Goal: Information Seeking & Learning: Learn about a topic

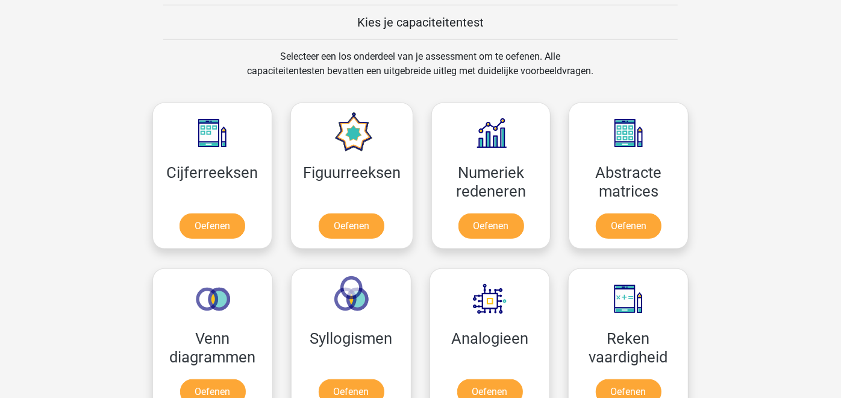
scroll to position [468, 0]
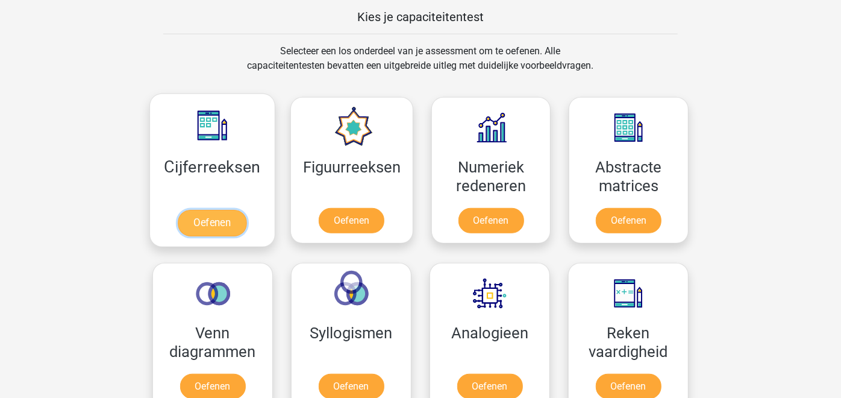
click at [228, 223] on link "Oefenen" at bounding box center [212, 223] width 69 height 27
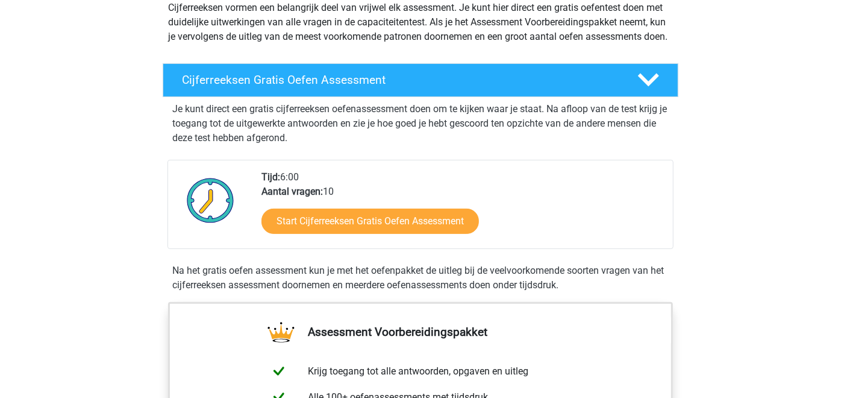
scroll to position [156, 0]
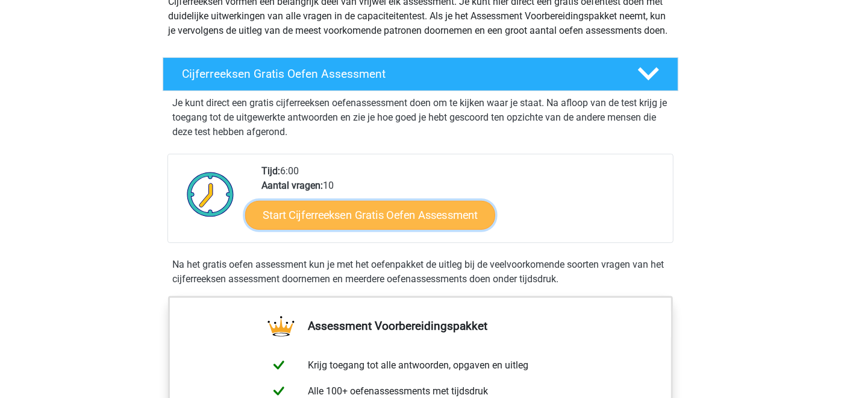
click at [330, 229] on link "Start Cijferreeksen Gratis Oefen Assessment" at bounding box center [370, 214] width 250 height 29
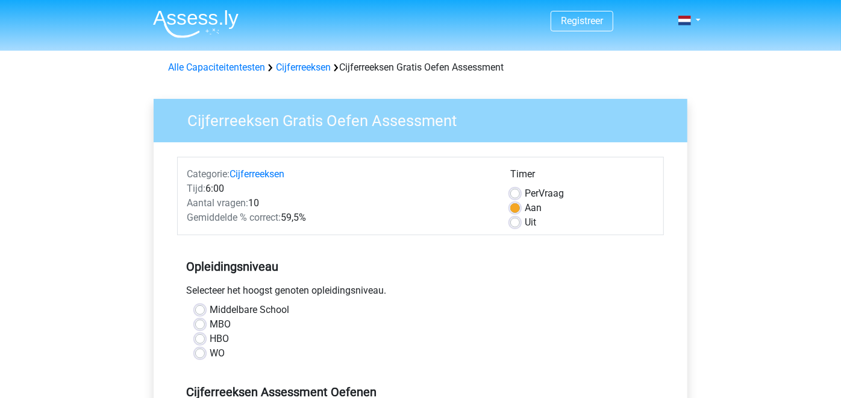
click at [210, 336] on label "HBO" at bounding box center [219, 338] width 19 height 14
click at [201, 336] on input "HBO" at bounding box center [200, 337] width 10 height 12
radio input "true"
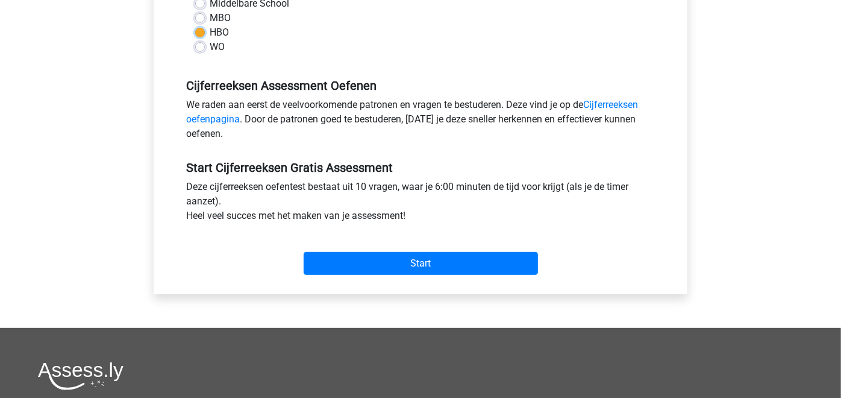
scroll to position [312, 0]
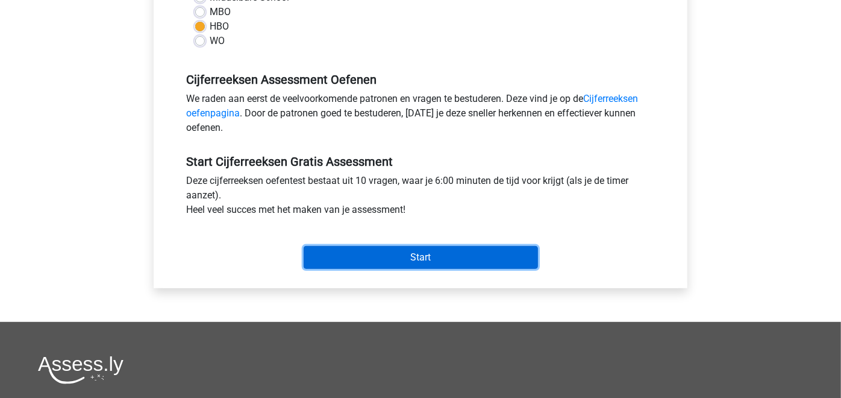
click at [391, 259] on input "Start" at bounding box center [421, 257] width 234 height 23
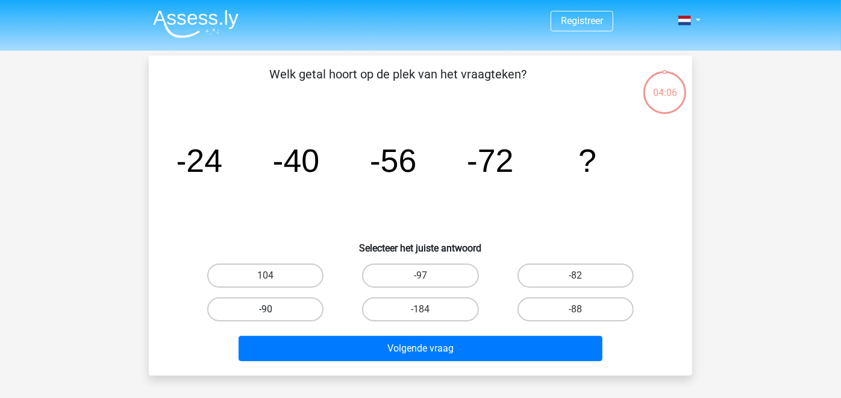
click at [296, 312] on label "-90" at bounding box center [265, 309] width 116 height 24
click at [274, 312] on input "-90" at bounding box center [270, 313] width 8 height 8
radio input "true"
click at [563, 301] on label "-88" at bounding box center [576, 309] width 116 height 24
click at [576, 309] on input "-88" at bounding box center [580, 313] width 8 height 8
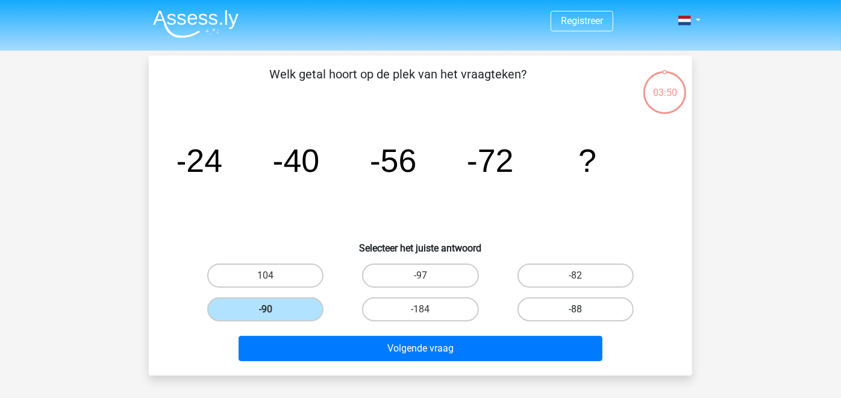
radio input "true"
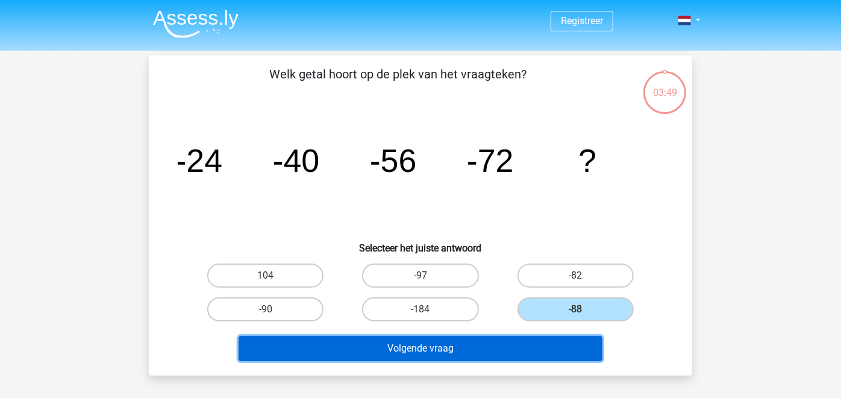
click at [521, 340] on button "Volgende vraag" at bounding box center [421, 348] width 365 height 25
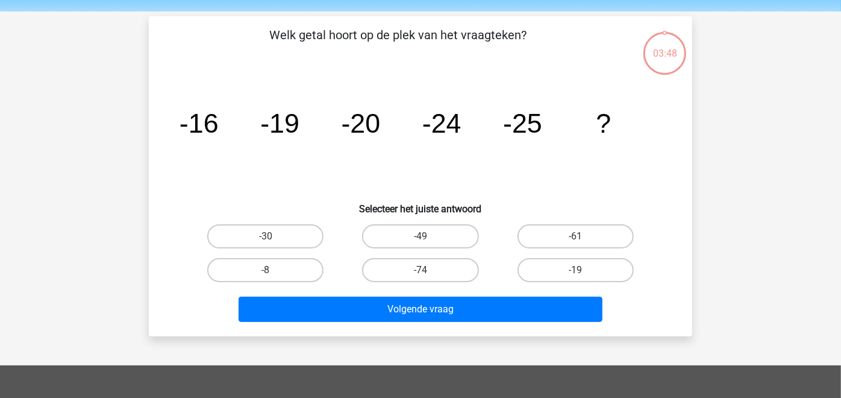
scroll to position [55, 0]
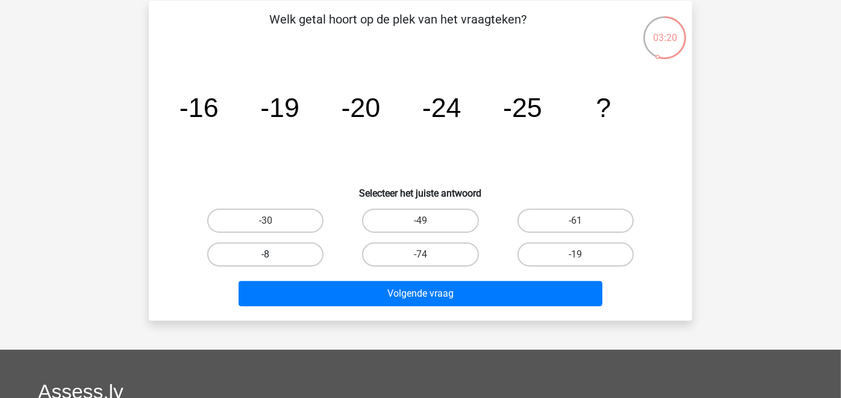
drag, startPoint x: 272, startPoint y: 222, endPoint x: 292, endPoint y: 260, distance: 42.6
click at [272, 222] on input "-30" at bounding box center [270, 225] width 8 height 8
radio input "true"
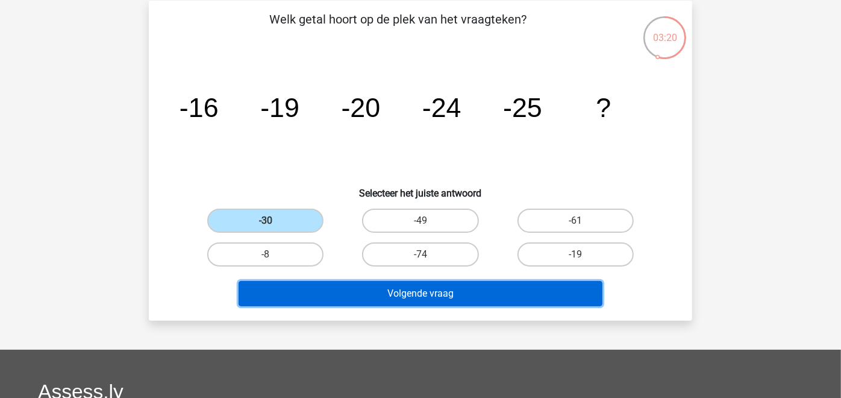
click at [335, 288] on button "Volgende vraag" at bounding box center [421, 293] width 365 height 25
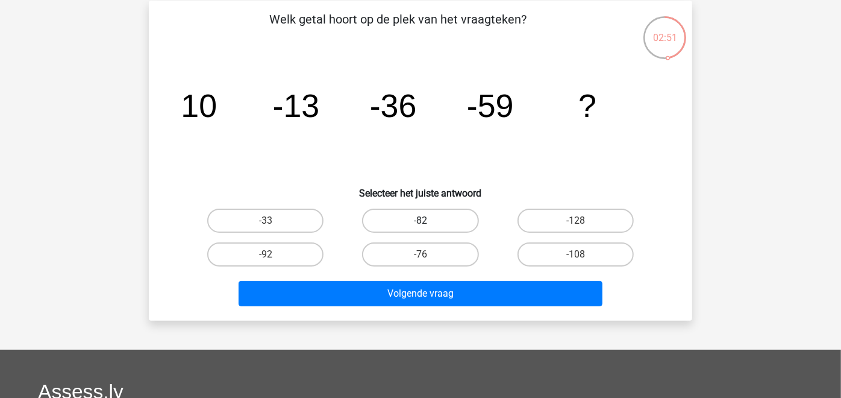
click at [403, 222] on label "-82" at bounding box center [420, 221] width 116 height 24
click at [421, 222] on input "-82" at bounding box center [425, 225] width 8 height 8
radio input "true"
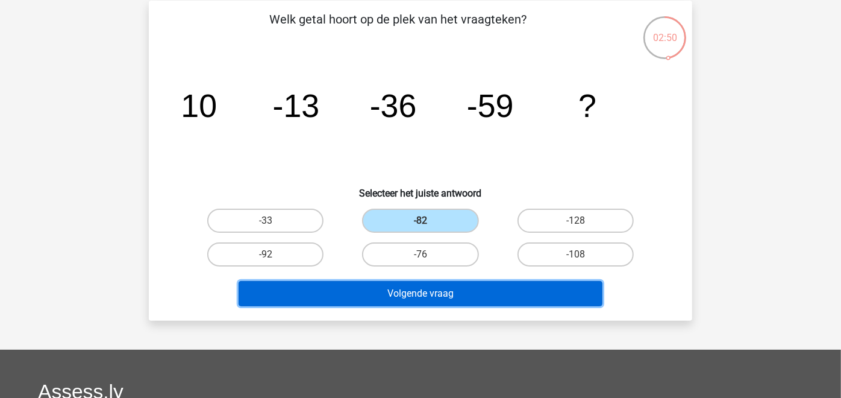
click at [399, 289] on button "Volgende vraag" at bounding box center [421, 293] width 365 height 25
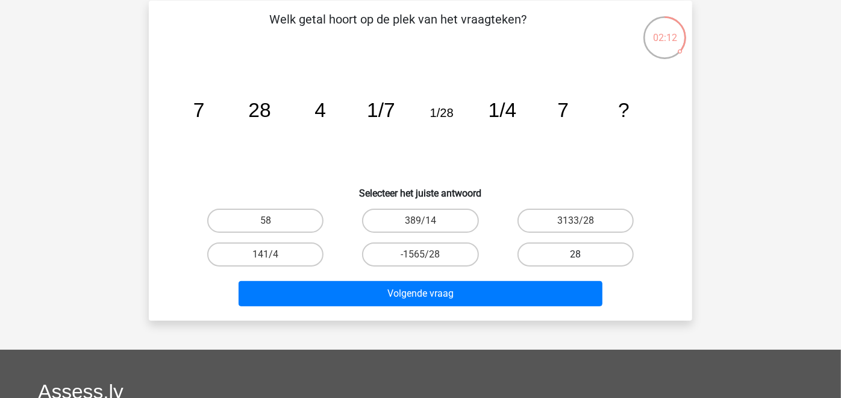
click at [584, 248] on label "28" at bounding box center [576, 254] width 116 height 24
click at [583, 254] on input "28" at bounding box center [580, 258] width 8 height 8
radio input "true"
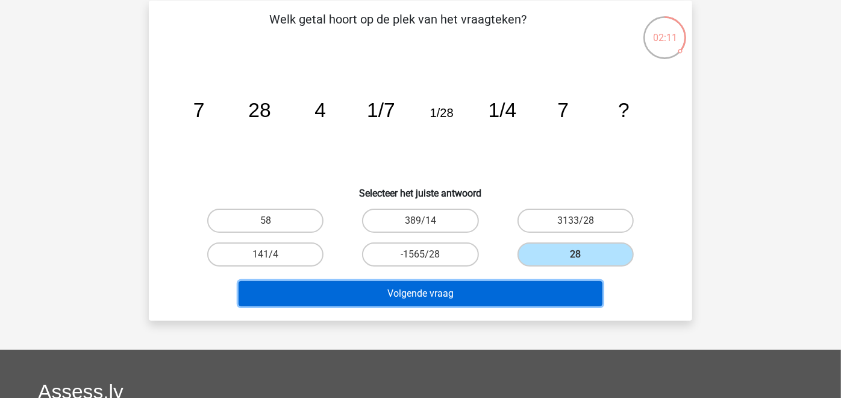
click at [532, 298] on button "Volgende vraag" at bounding box center [421, 293] width 365 height 25
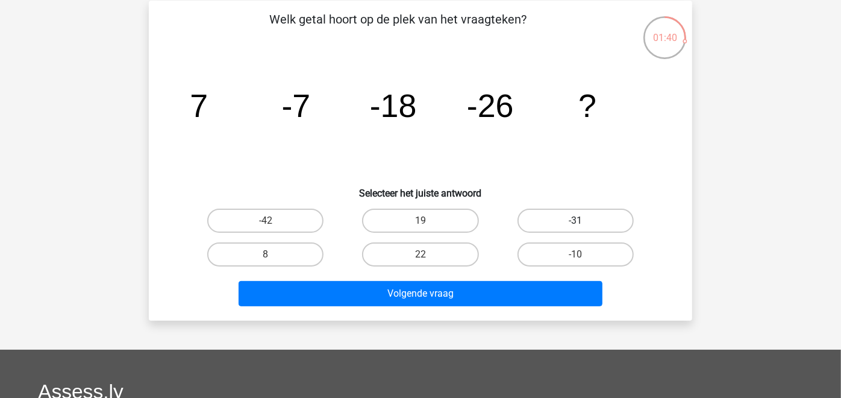
click at [545, 219] on label "-31" at bounding box center [576, 221] width 116 height 24
click at [576, 221] on input "-31" at bounding box center [580, 225] width 8 height 8
radio input "true"
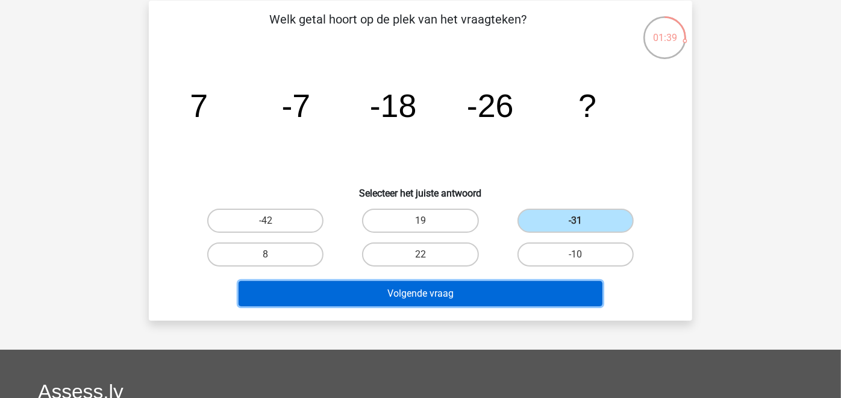
click at [504, 288] on button "Volgende vraag" at bounding box center [421, 293] width 365 height 25
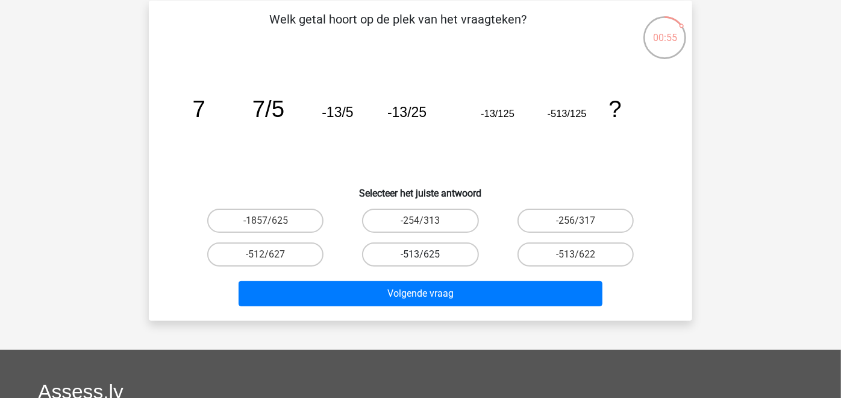
click at [418, 253] on label "-513/625" at bounding box center [420, 254] width 116 height 24
click at [421, 254] on input "-513/625" at bounding box center [425, 258] width 8 height 8
radio input "true"
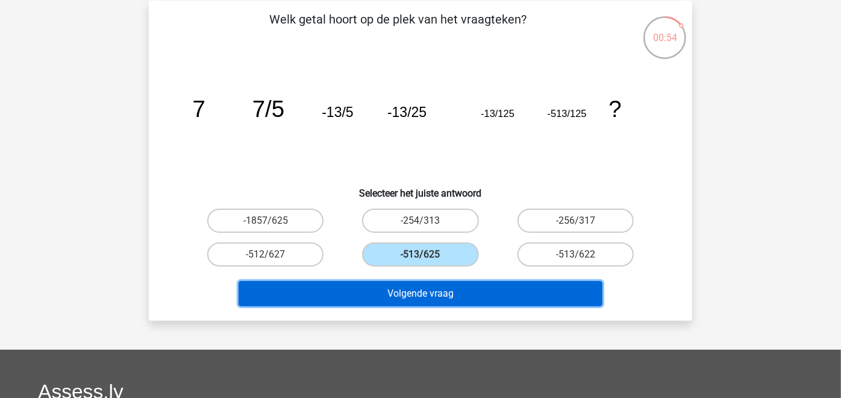
click at [416, 294] on button "Volgende vraag" at bounding box center [421, 293] width 365 height 25
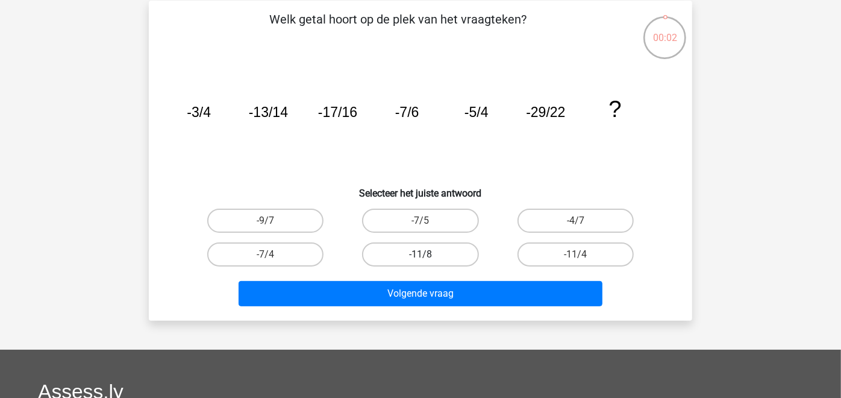
click at [415, 254] on label "-11/8" at bounding box center [420, 254] width 116 height 24
click at [421, 254] on input "-11/8" at bounding box center [425, 258] width 8 height 8
radio input "true"
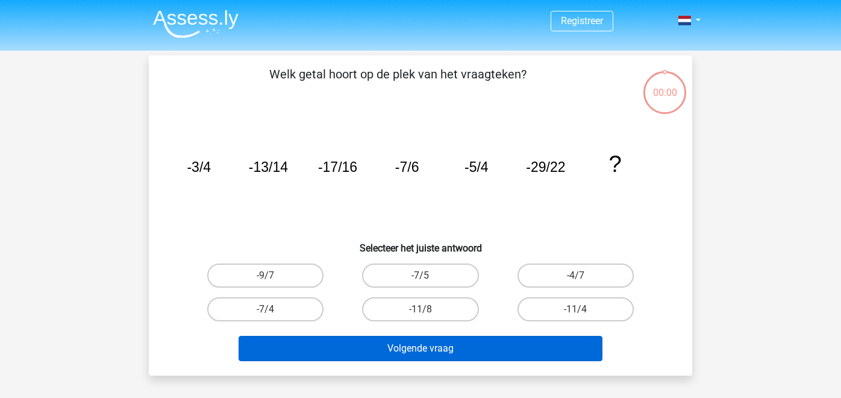
scroll to position [55, 0]
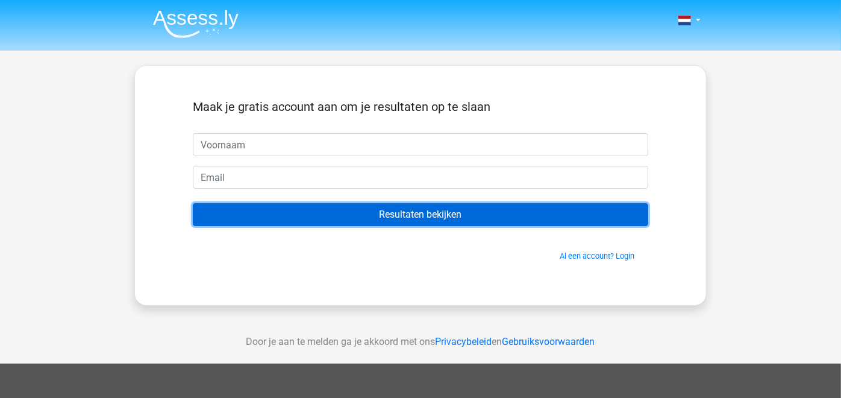
click at [387, 218] on input "Resultaten bekijken" at bounding box center [421, 214] width 456 height 23
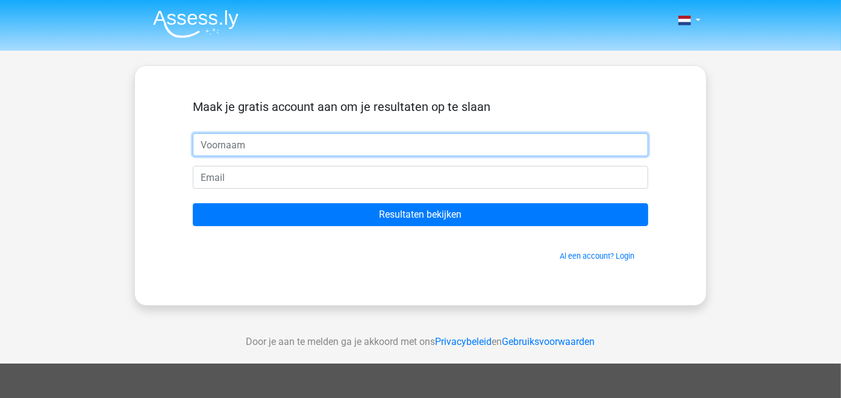
click at [300, 145] on input "text" at bounding box center [421, 144] width 456 height 23
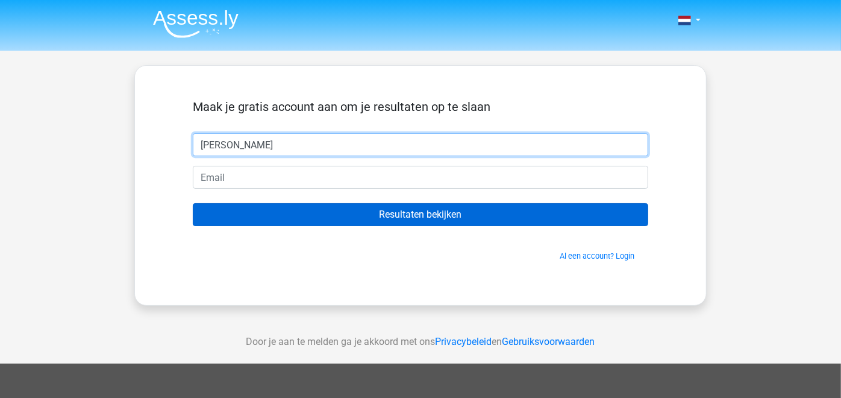
type input "Peter"
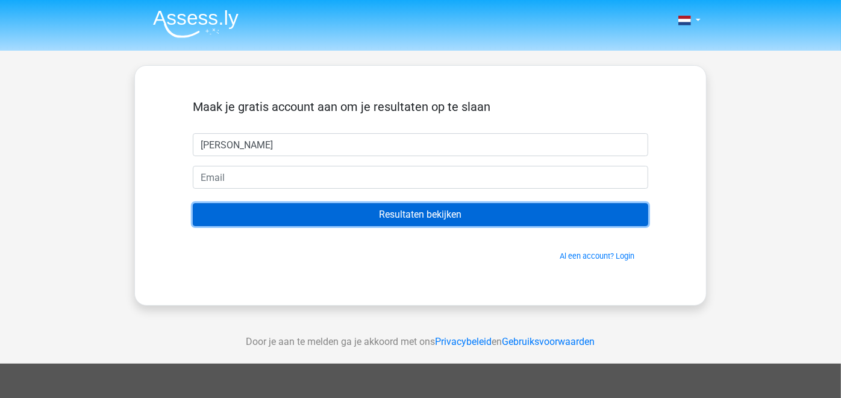
click at [406, 215] on input "Resultaten bekijken" at bounding box center [421, 214] width 456 height 23
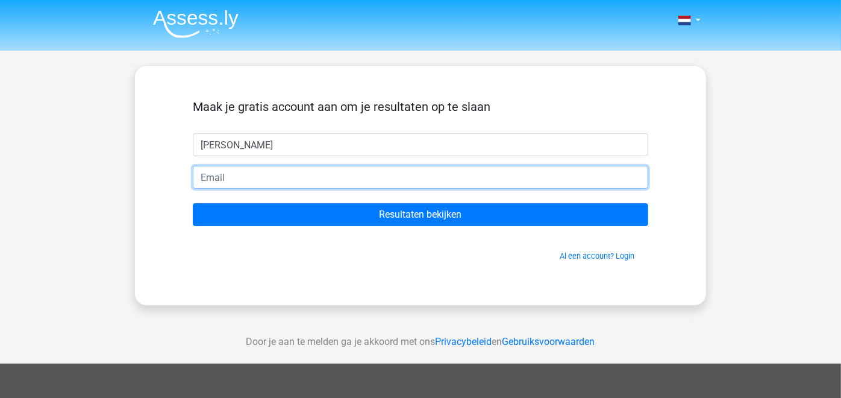
click at [273, 175] on input "email" at bounding box center [421, 177] width 456 height 23
type input "peergraaf@hotmail.com"
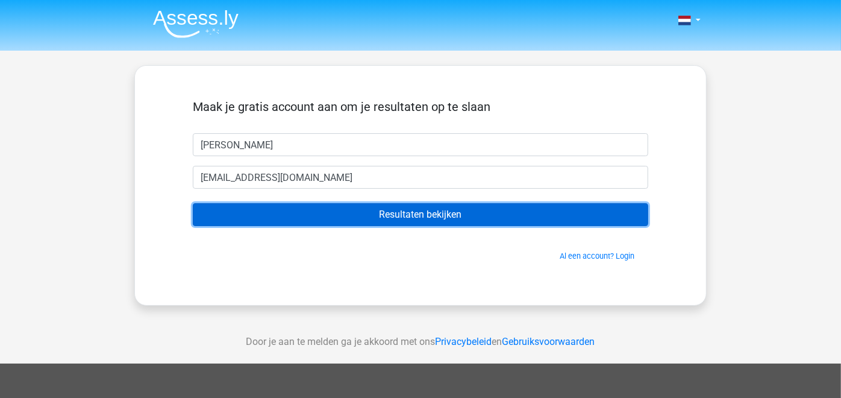
click at [422, 216] on input "Resultaten bekijken" at bounding box center [421, 214] width 456 height 23
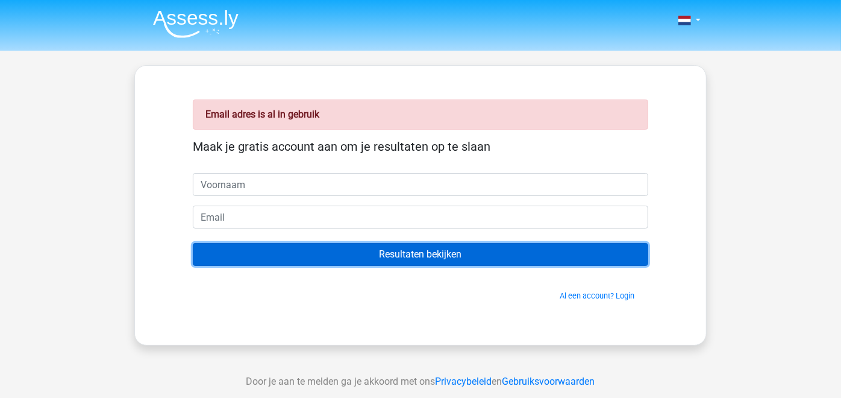
click at [403, 254] on input "Resultaten bekijken" at bounding box center [421, 254] width 456 height 23
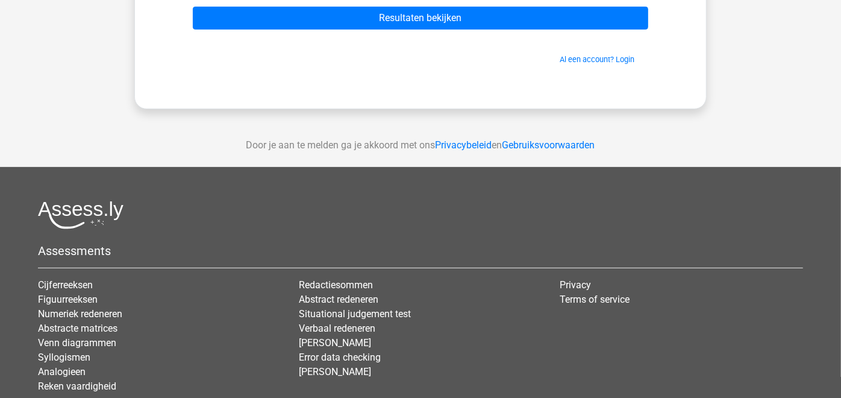
scroll to position [312, 0]
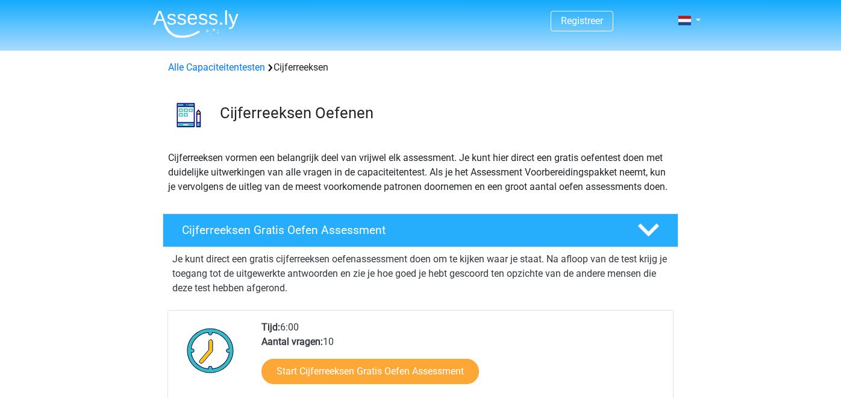
scroll to position [156, 0]
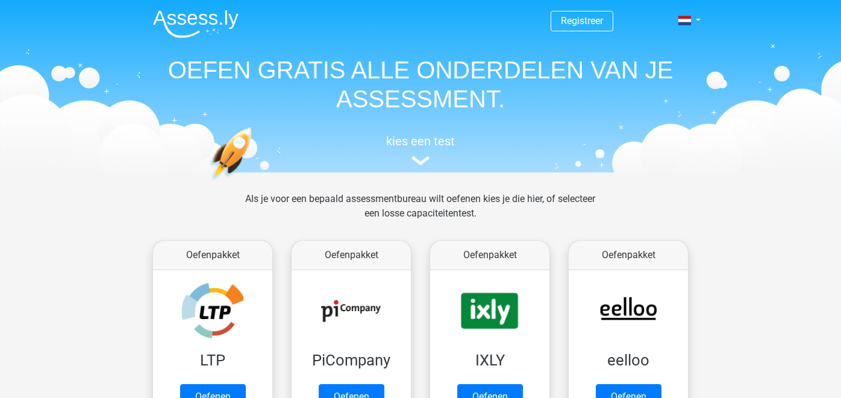
scroll to position [468, 0]
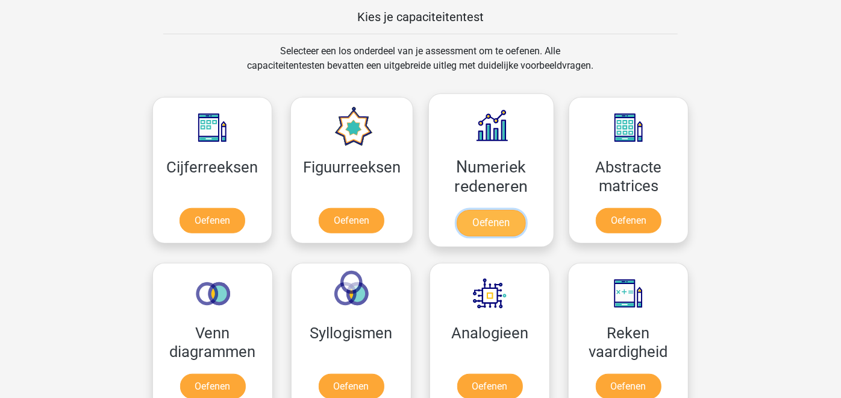
click at [491, 220] on link "Oefenen" at bounding box center [491, 223] width 69 height 27
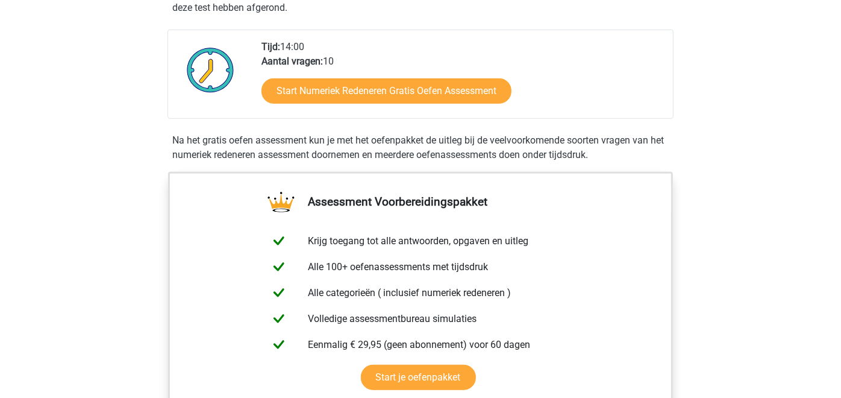
scroll to position [312, 0]
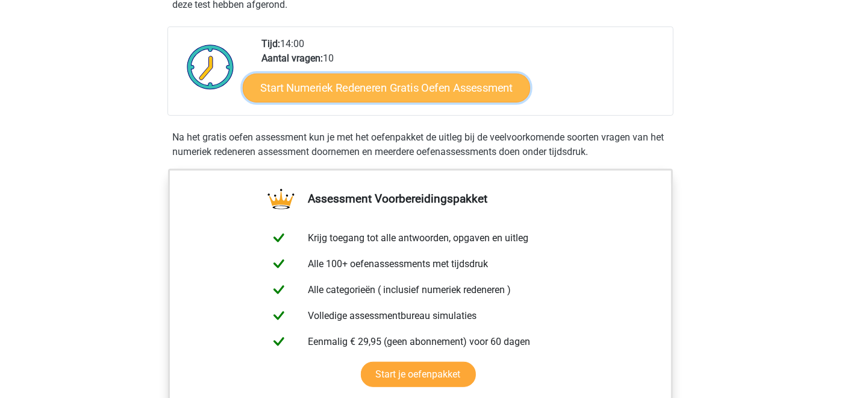
click at [424, 89] on link "Start Numeriek Redeneren Gratis Oefen Assessment" at bounding box center [386, 87] width 287 height 29
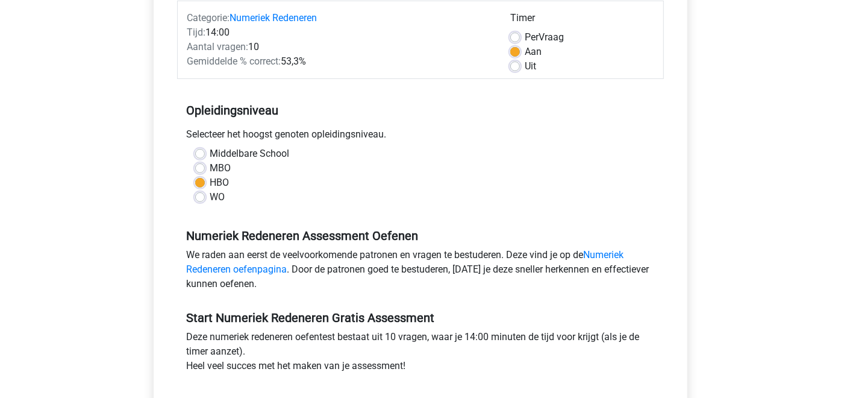
scroll to position [312, 0]
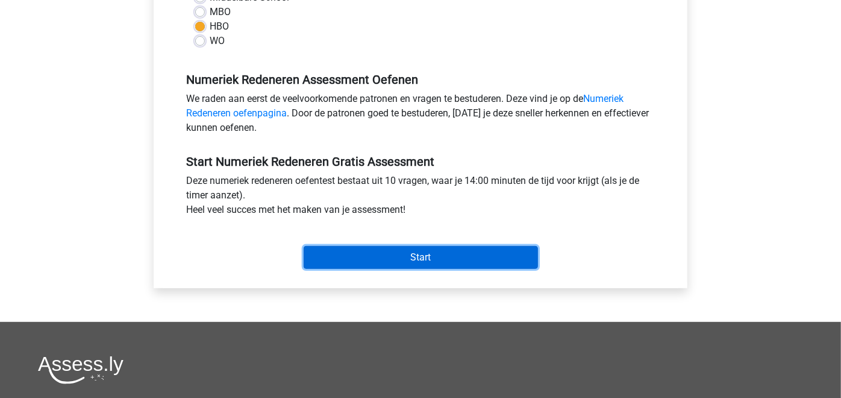
click at [495, 264] on input "Start" at bounding box center [421, 257] width 234 height 23
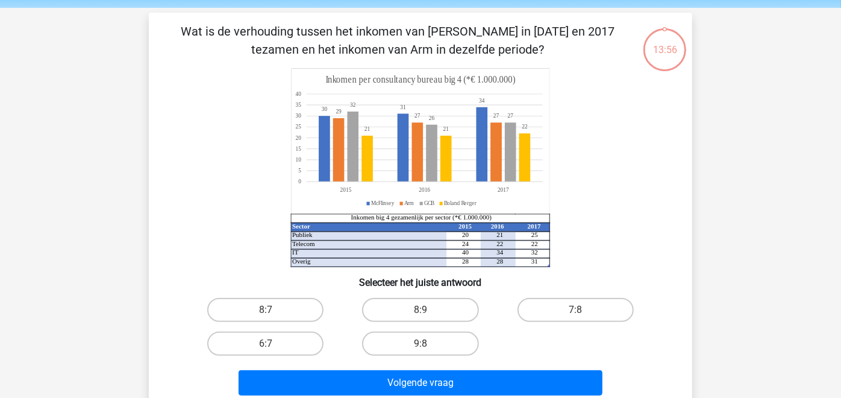
scroll to position [37, 0]
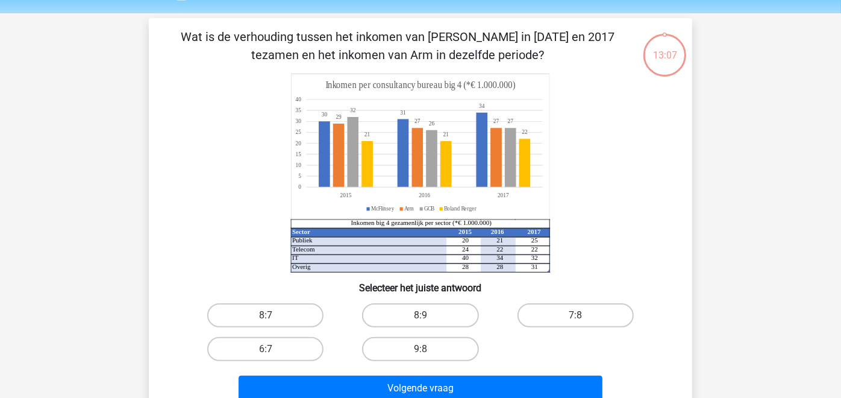
drag, startPoint x: 274, startPoint y: 310, endPoint x: 290, endPoint y: 335, distance: 29.3
click at [275, 310] on label "8:7" at bounding box center [265, 315] width 116 height 24
click at [274, 315] on input "8:7" at bounding box center [270, 319] width 8 height 8
radio input "true"
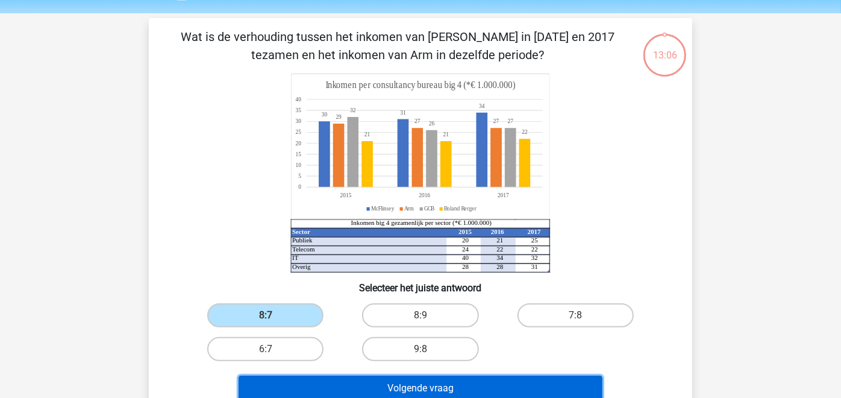
click at [362, 386] on button "Volgende vraag" at bounding box center [421, 387] width 365 height 25
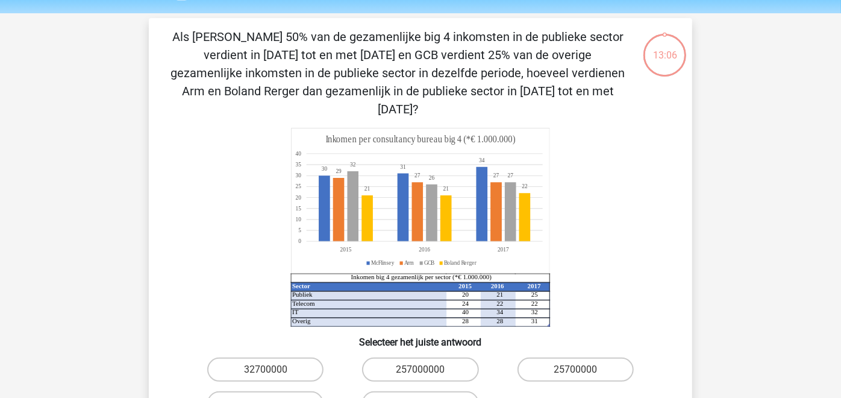
scroll to position [55, 0]
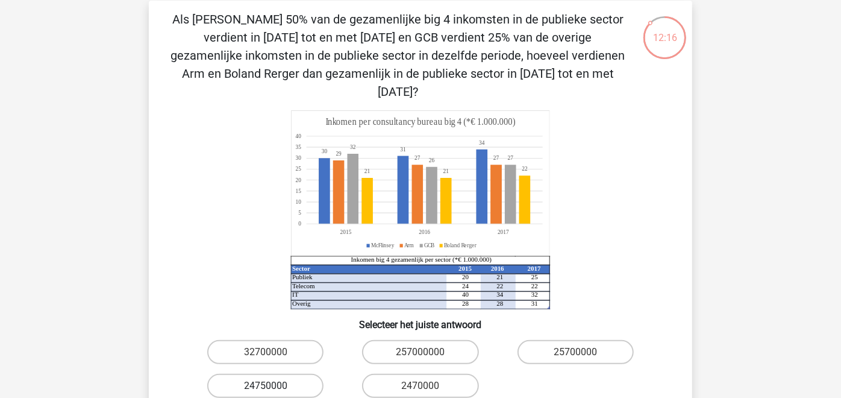
click at [278, 374] on label "24750000" at bounding box center [265, 386] width 116 height 24
click at [274, 386] on input "24750000" at bounding box center [270, 390] width 8 height 8
radio input "true"
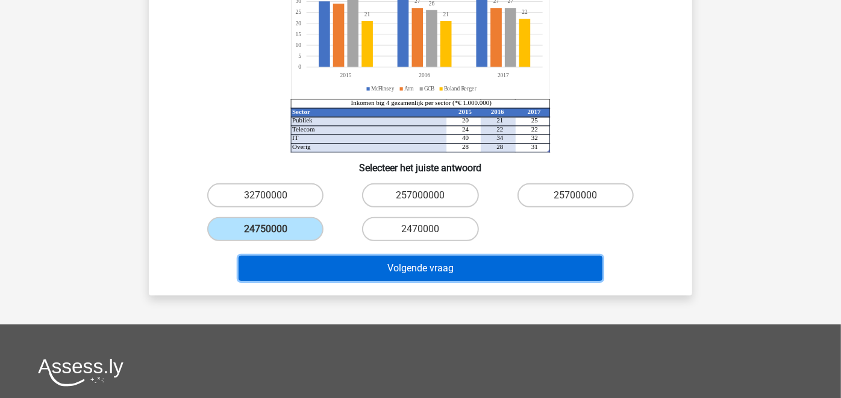
click at [377, 256] on button "Volgende vraag" at bounding box center [421, 268] width 365 height 25
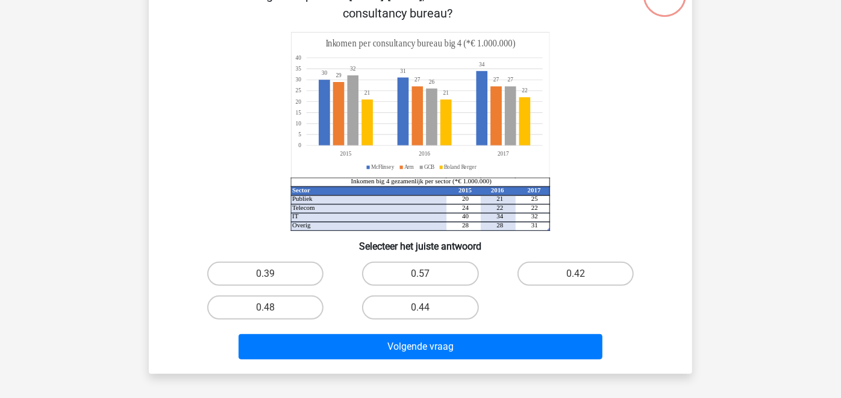
scroll to position [55, 0]
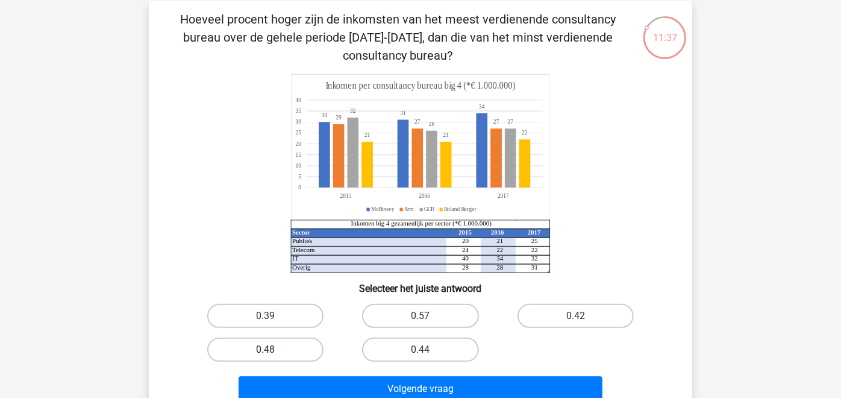
click at [277, 353] on label "0.48" at bounding box center [265, 349] width 116 height 24
click at [274, 353] on input "0.48" at bounding box center [270, 354] width 8 height 8
radio input "true"
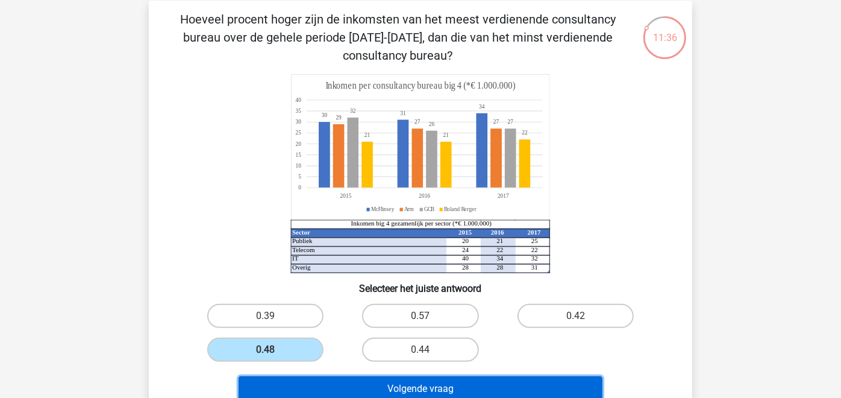
click at [360, 386] on button "Volgende vraag" at bounding box center [421, 388] width 365 height 25
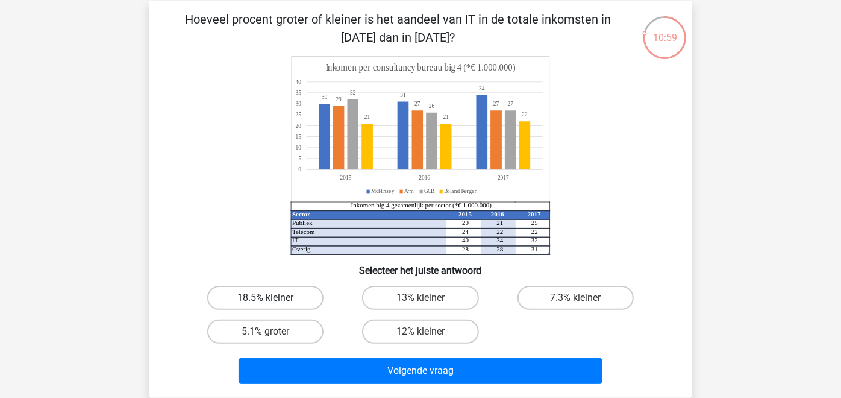
drag, startPoint x: 275, startPoint y: 289, endPoint x: 285, endPoint y: 298, distance: 12.8
click at [276, 289] on label "18.5% kleiner" at bounding box center [265, 298] width 116 height 24
click at [274, 298] on input "18.5% kleiner" at bounding box center [270, 302] width 8 height 8
radio input "true"
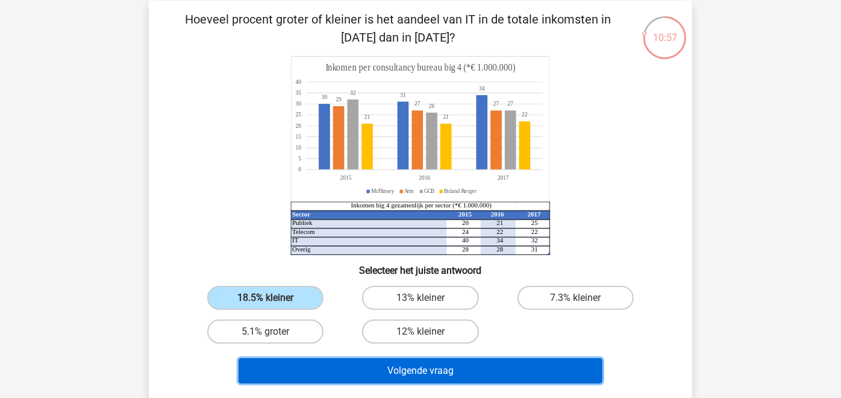
click at [394, 373] on button "Volgende vraag" at bounding box center [421, 370] width 365 height 25
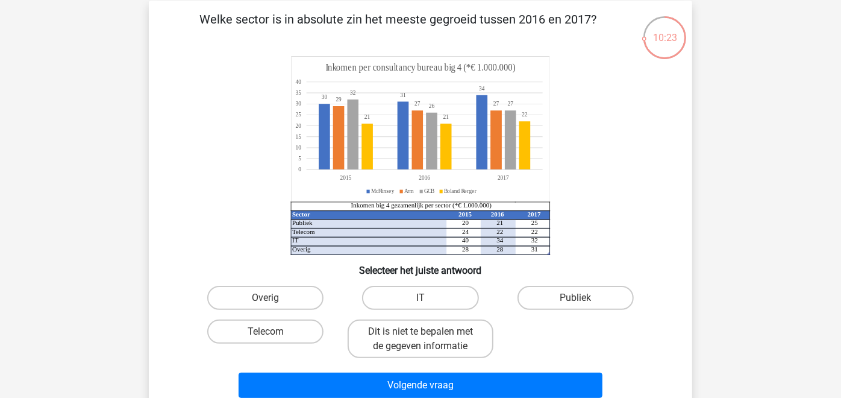
drag, startPoint x: 535, startPoint y: 294, endPoint x: 529, endPoint y: 318, distance: 24.8
click at [535, 295] on label "Publiek" at bounding box center [576, 298] width 116 height 24
click at [576, 298] on input "Publiek" at bounding box center [580, 302] width 8 height 8
radio input "true"
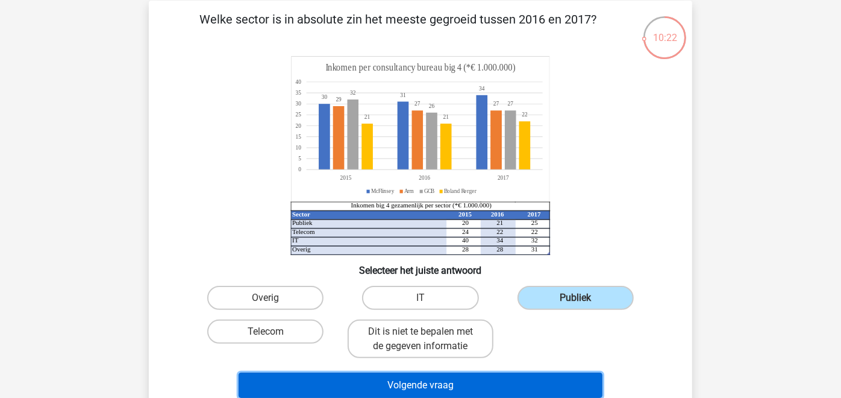
click at [497, 390] on button "Volgende vraag" at bounding box center [421, 384] width 365 height 25
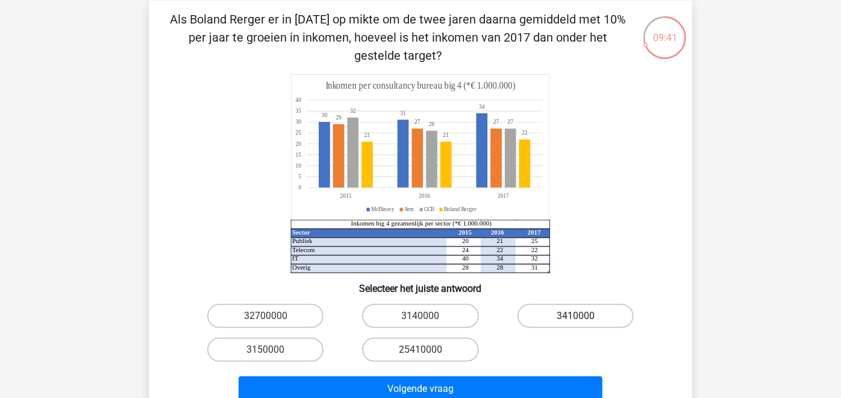
click at [595, 318] on label "3410000" at bounding box center [576, 316] width 116 height 24
click at [583, 318] on input "3410000" at bounding box center [580, 320] width 8 height 8
radio input "true"
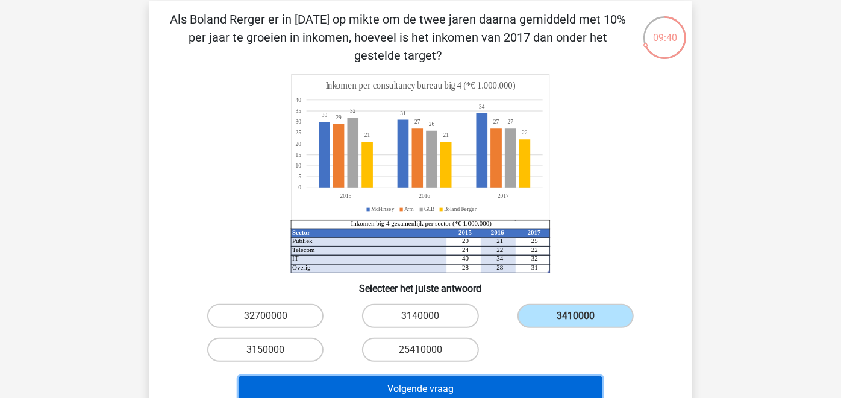
drag, startPoint x: 526, startPoint y: 389, endPoint x: 540, endPoint y: 384, distance: 14.5
click at [527, 389] on button "Volgende vraag" at bounding box center [421, 388] width 365 height 25
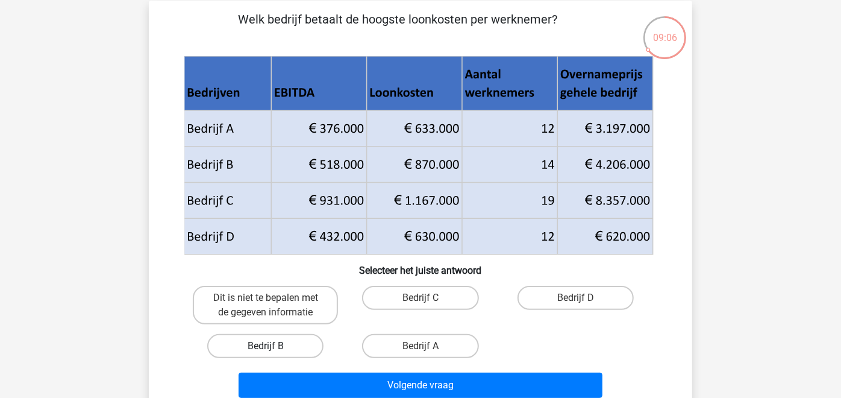
click at [276, 344] on label "Bedrijf B" at bounding box center [265, 346] width 116 height 24
click at [274, 346] on input "Bedrijf B" at bounding box center [270, 350] width 8 height 8
radio input "true"
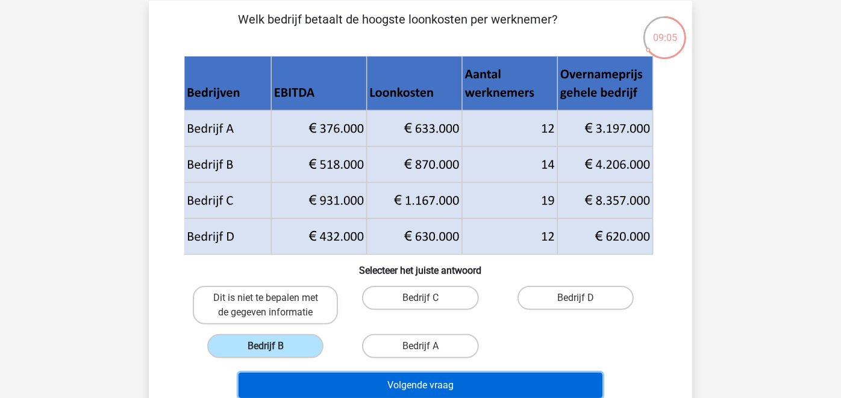
click at [385, 383] on button "Volgende vraag" at bounding box center [421, 384] width 365 height 25
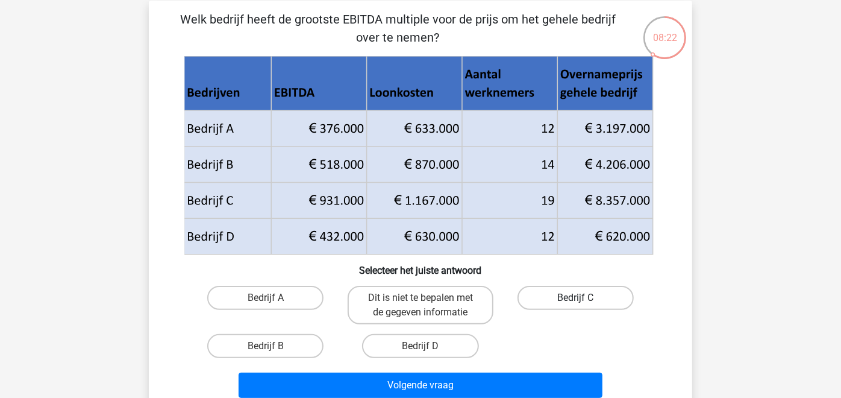
click at [564, 296] on label "Bedrijf C" at bounding box center [576, 298] width 116 height 24
click at [576, 298] on input "Bedrijf C" at bounding box center [580, 302] width 8 height 8
radio input "true"
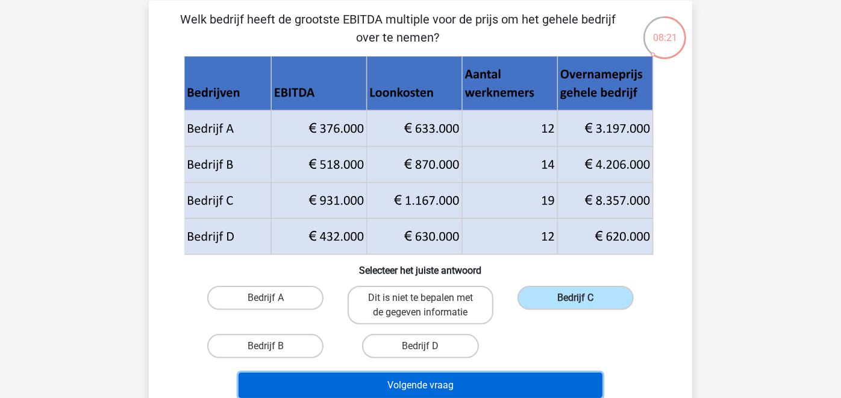
click at [470, 386] on button "Volgende vraag" at bounding box center [421, 384] width 365 height 25
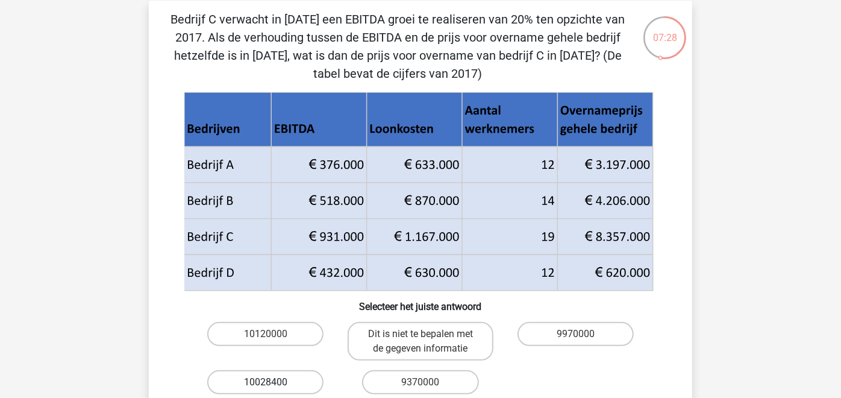
click at [280, 382] on label "10028400" at bounding box center [265, 382] width 116 height 24
click at [274, 382] on input "10028400" at bounding box center [270, 386] width 8 height 8
radio input "true"
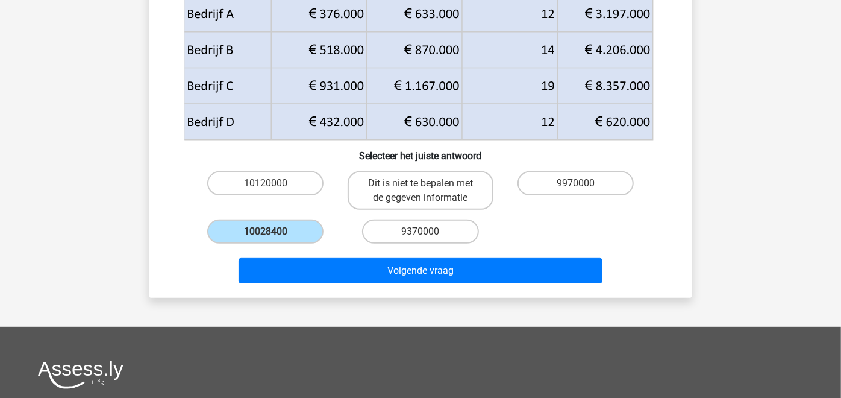
scroll to position [212, 0]
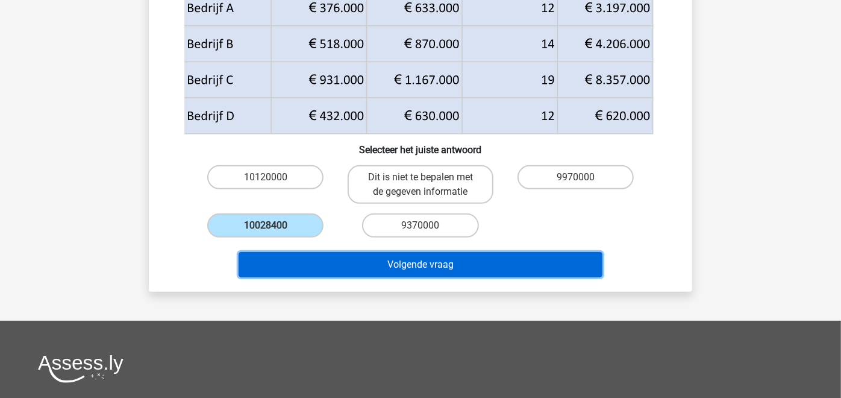
click at [425, 266] on button "Volgende vraag" at bounding box center [421, 264] width 365 height 25
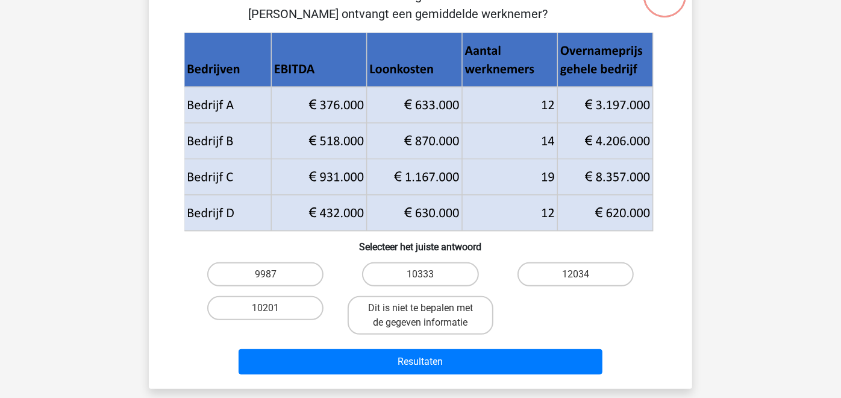
scroll to position [55, 0]
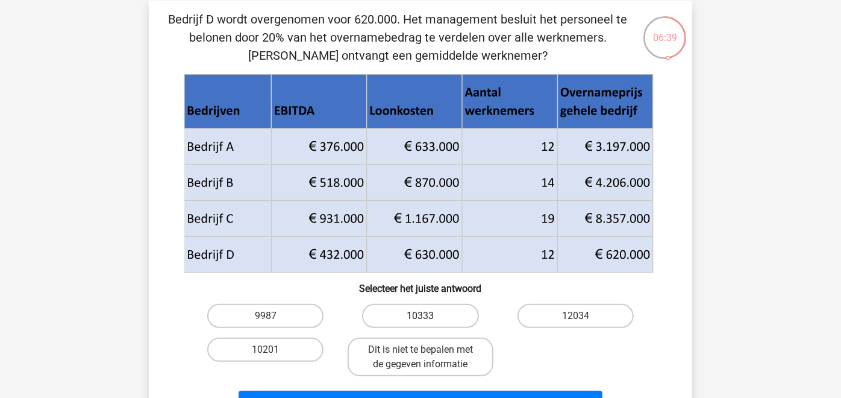
click at [419, 316] on label "10333" at bounding box center [420, 316] width 116 height 24
click at [421, 316] on input "10333" at bounding box center [425, 320] width 8 height 8
radio input "true"
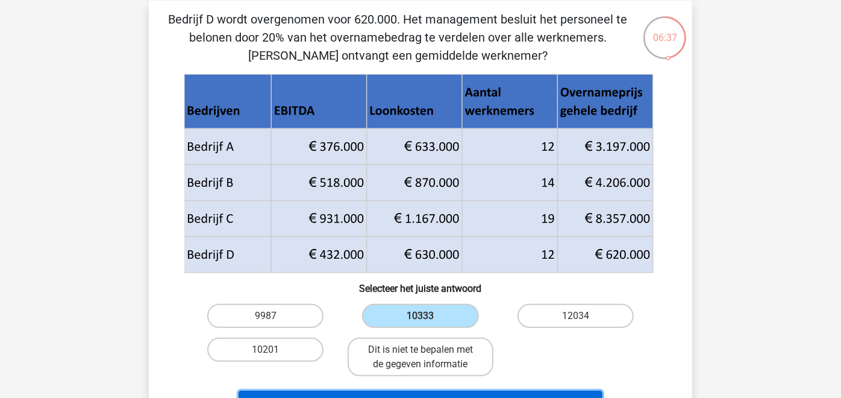
click at [420, 391] on button "Resultaten" at bounding box center [421, 403] width 365 height 25
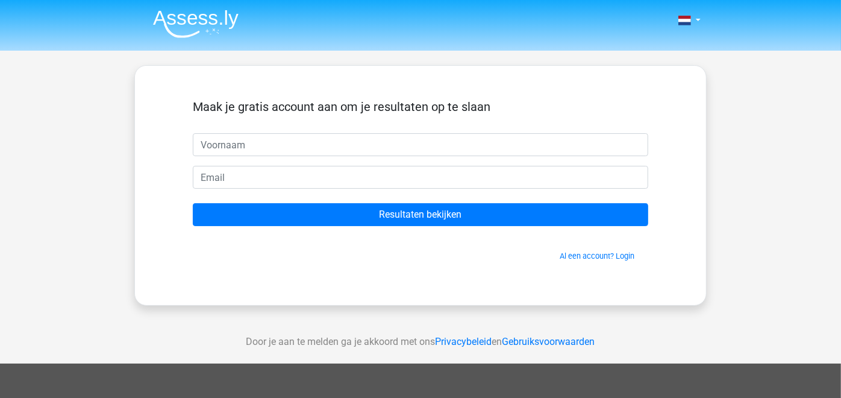
click at [242, 145] on input "text" at bounding box center [421, 144] width 456 height 23
type input "[PERSON_NAME]"
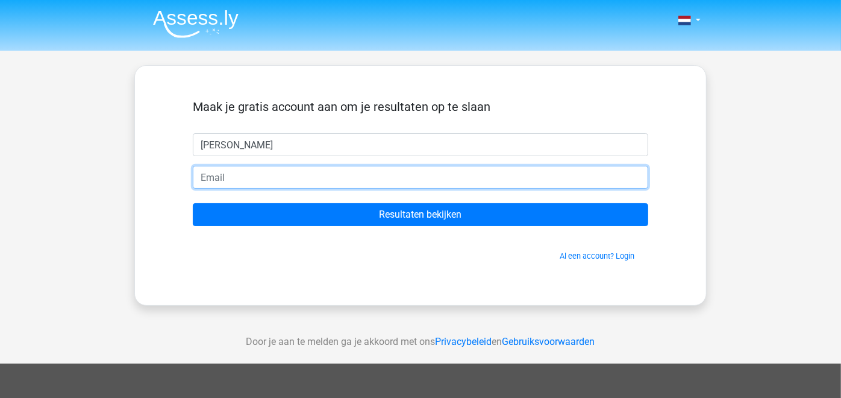
drag, startPoint x: 206, startPoint y: 175, endPoint x: 216, endPoint y: 175, distance: 10.2
click at [207, 175] on input "email" at bounding box center [421, 177] width 456 height 23
type input "[EMAIL_ADDRESS][DOMAIN_NAME]"
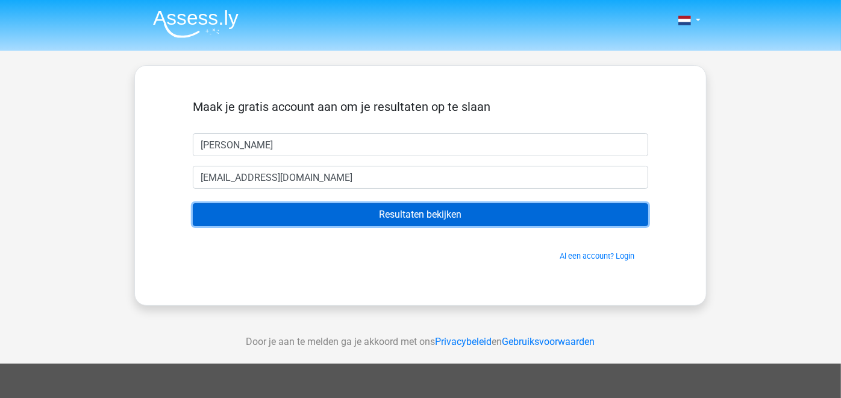
click at [406, 217] on input "Resultaten bekijken" at bounding box center [421, 214] width 456 height 23
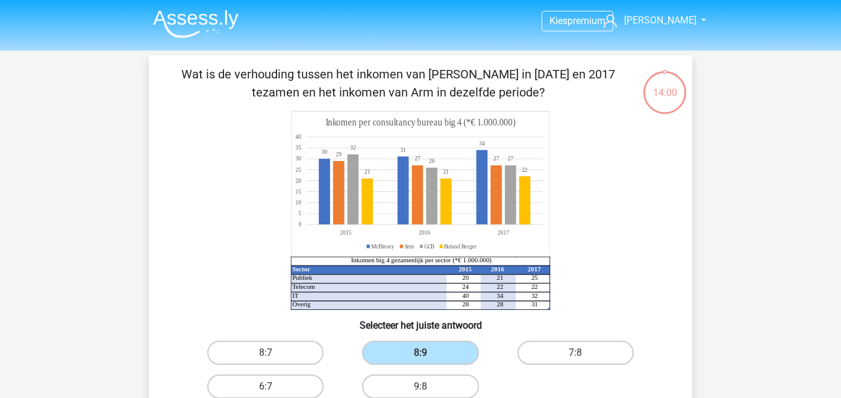
scroll to position [55, 0]
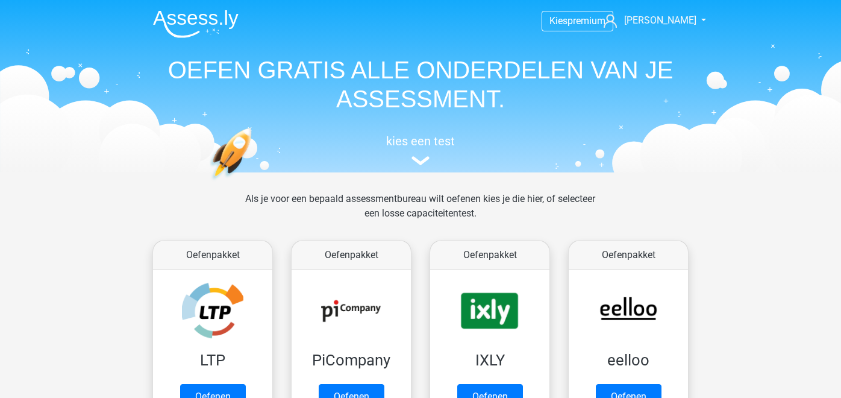
scroll to position [468, 0]
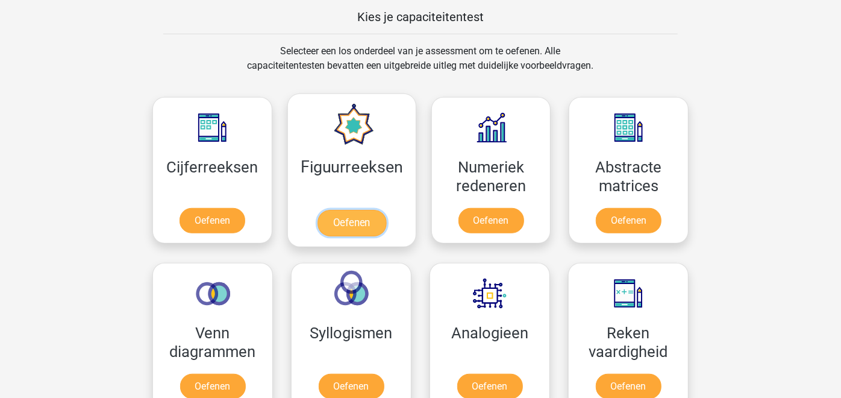
click at [357, 215] on link "Oefenen" at bounding box center [351, 223] width 69 height 27
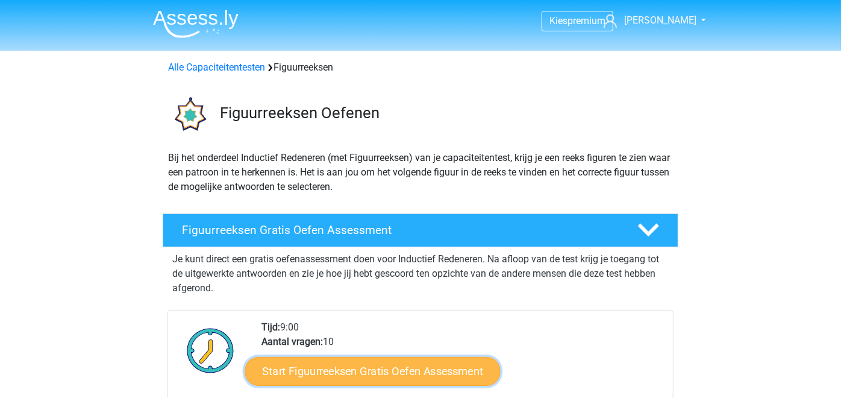
click at [373, 372] on link "Start Figuurreeksen Gratis Oefen Assessment" at bounding box center [373, 370] width 256 height 29
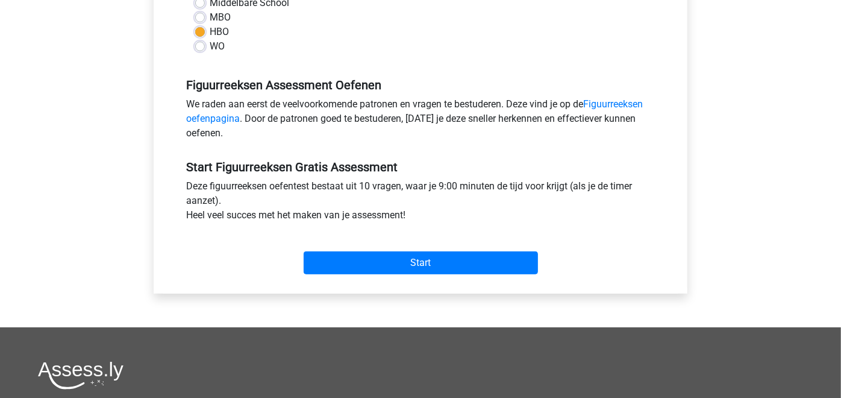
scroll to position [312, 0]
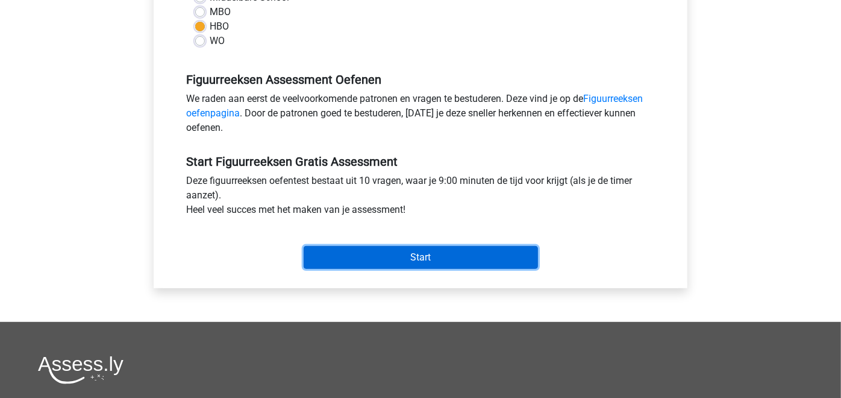
click at [404, 255] on input "Start" at bounding box center [421, 257] width 234 height 23
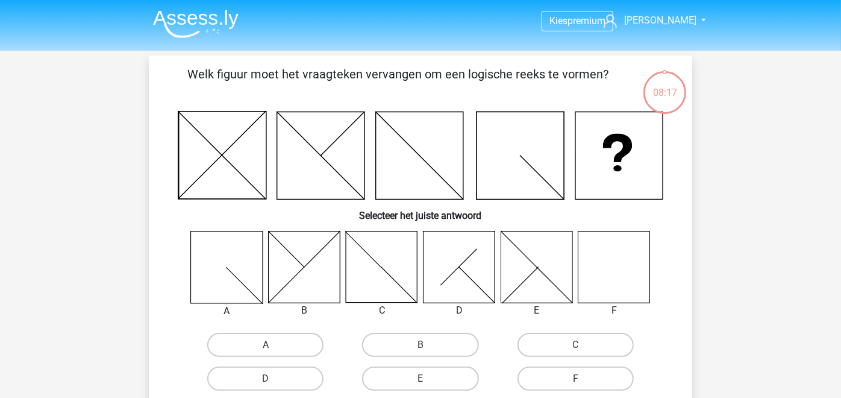
click at [622, 287] on icon at bounding box center [615, 267] width 72 height 72
click at [582, 375] on label "F" at bounding box center [576, 378] width 116 height 24
click at [582, 378] on input "F" at bounding box center [580, 382] width 8 height 8
radio input "true"
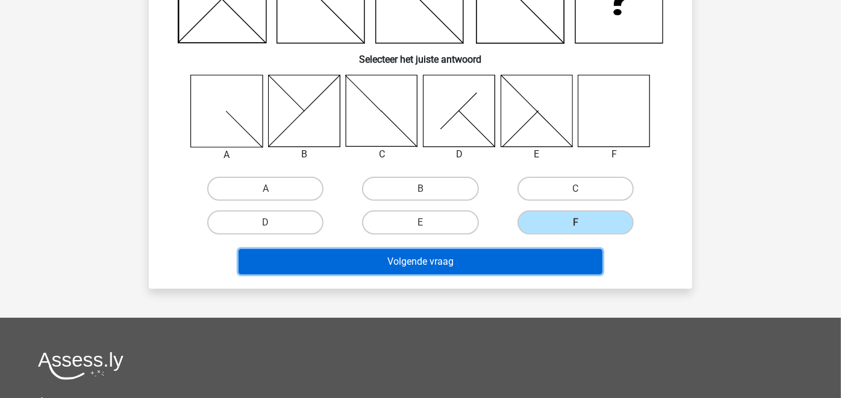
click at [427, 260] on button "Volgende vraag" at bounding box center [421, 261] width 365 height 25
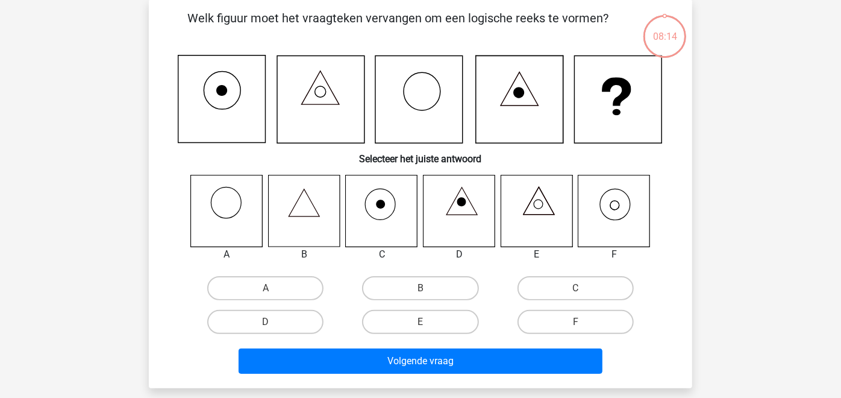
scroll to position [55, 0]
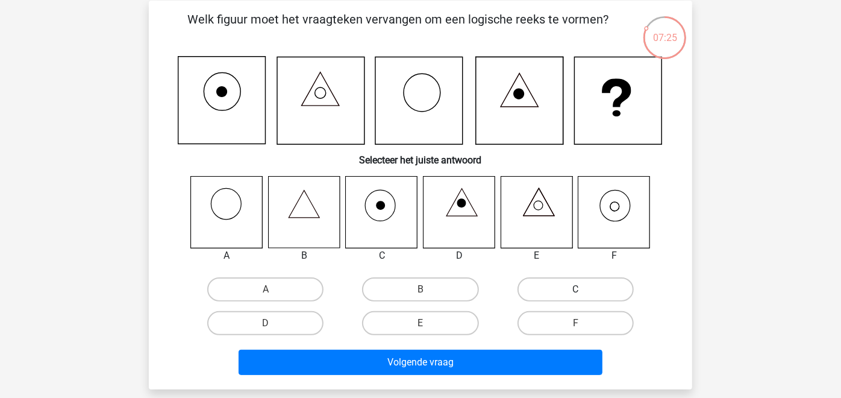
click at [591, 289] on label "C" at bounding box center [576, 289] width 116 height 24
click at [583, 289] on input "C" at bounding box center [580, 293] width 8 height 8
radio input "true"
click at [616, 208] on icon at bounding box center [615, 212] width 72 height 72
click at [565, 315] on label "F" at bounding box center [576, 323] width 116 height 24
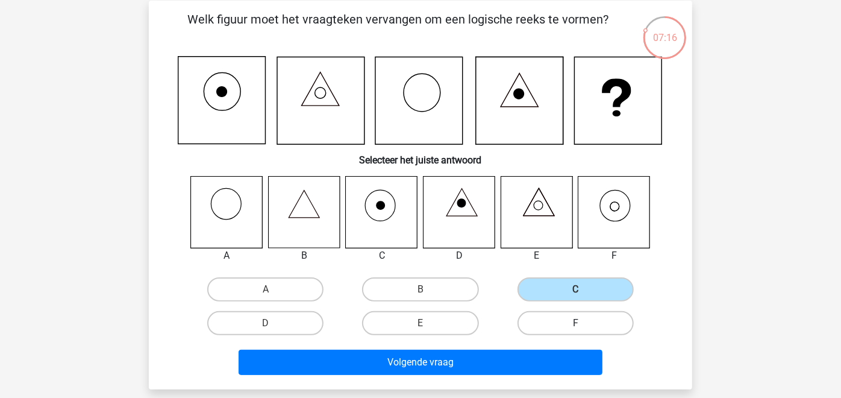
click at [576, 323] on input "F" at bounding box center [580, 327] width 8 height 8
radio input "true"
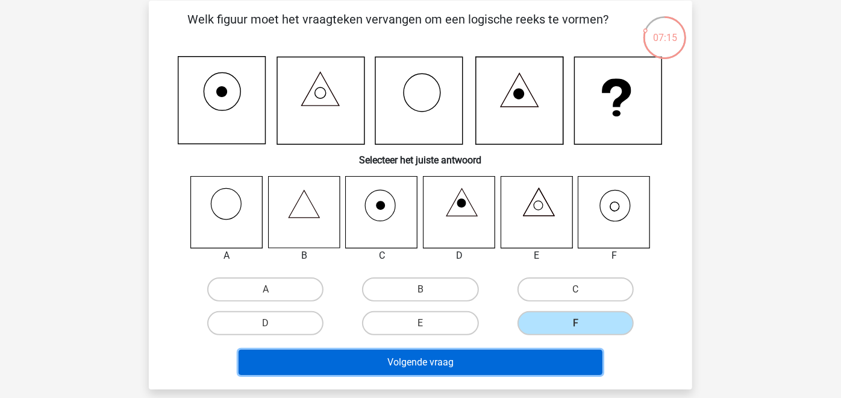
click at [530, 356] on button "Volgende vraag" at bounding box center [421, 362] width 365 height 25
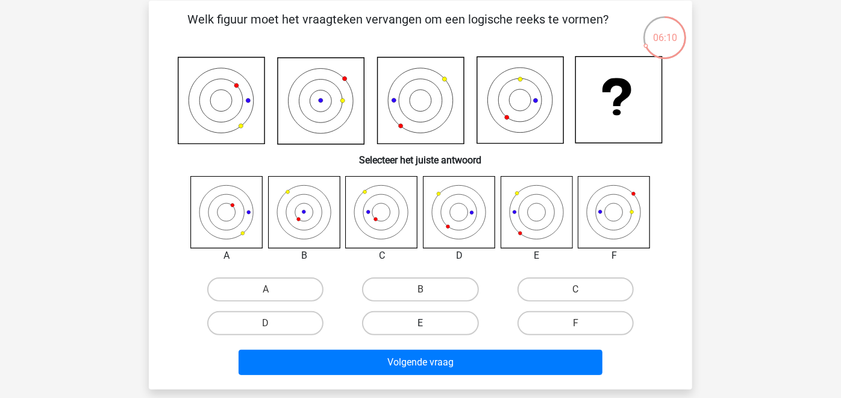
click at [418, 322] on label "E" at bounding box center [420, 323] width 116 height 24
click at [421, 323] on input "E" at bounding box center [425, 327] width 8 height 8
radio input "true"
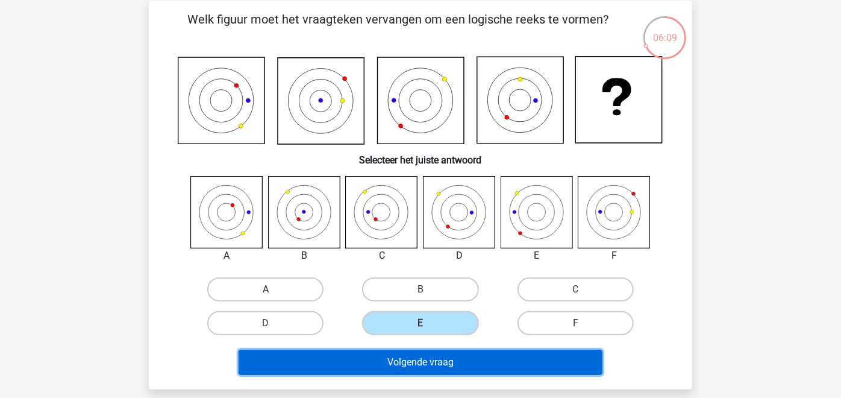
click at [475, 364] on button "Volgende vraag" at bounding box center [421, 362] width 365 height 25
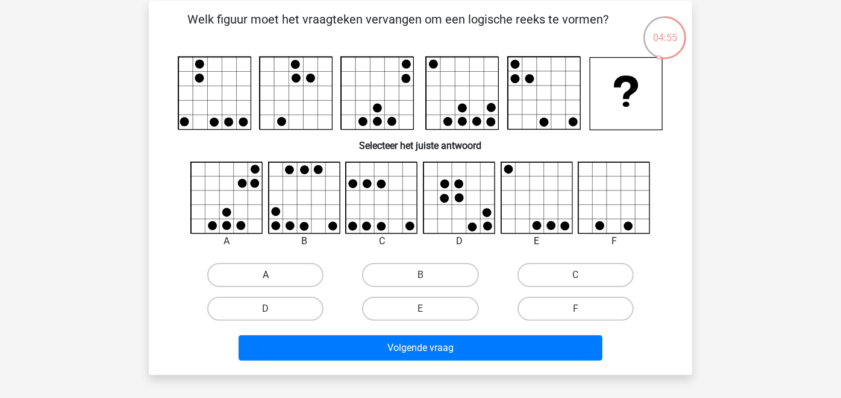
click at [290, 268] on label "A" at bounding box center [265, 275] width 116 height 24
click at [274, 275] on input "A" at bounding box center [270, 279] width 8 height 8
radio input "true"
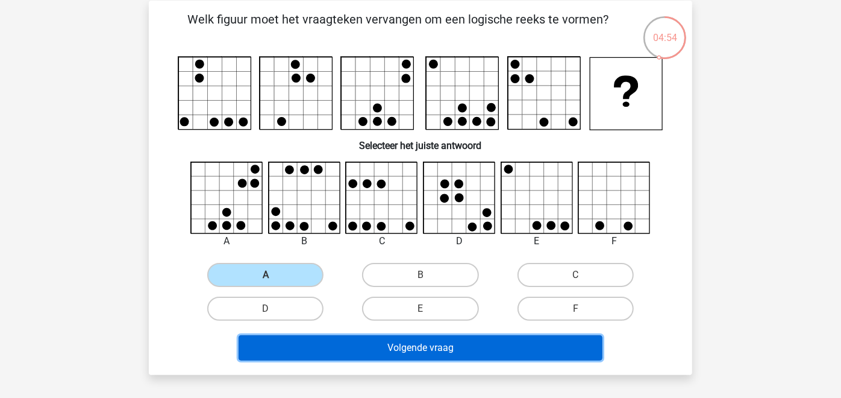
click at [361, 339] on button "Volgende vraag" at bounding box center [421, 347] width 365 height 25
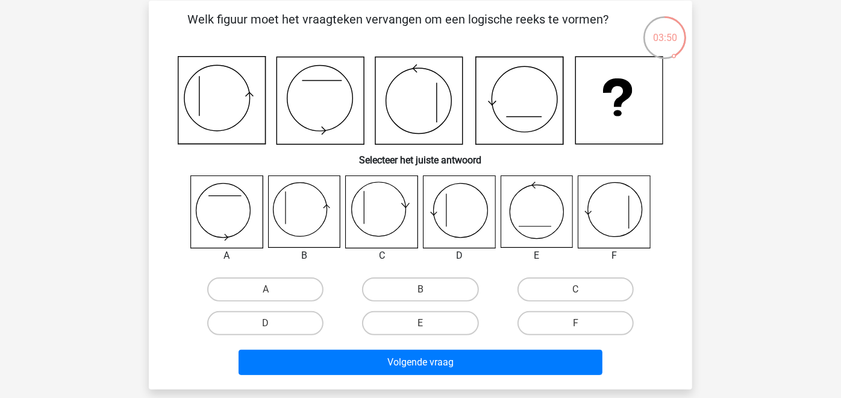
click at [384, 218] on icon at bounding box center [382, 212] width 72 height 72
click at [563, 287] on label "C" at bounding box center [576, 289] width 116 height 24
click at [576, 289] on input "C" at bounding box center [580, 293] width 8 height 8
radio input "true"
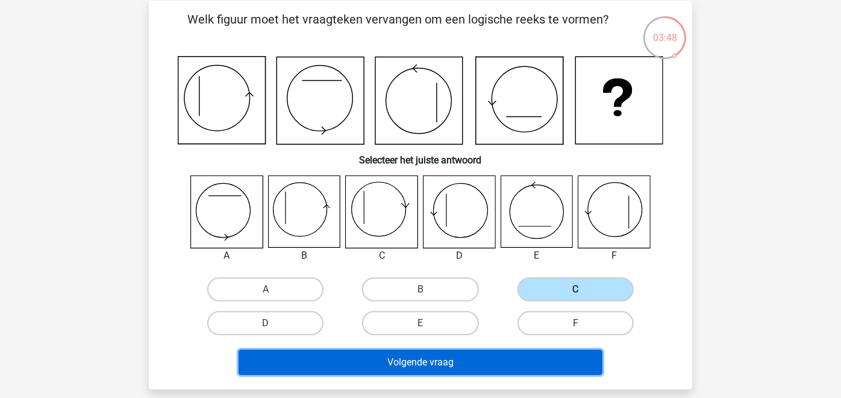
click at [485, 356] on button "Volgende vraag" at bounding box center [421, 362] width 365 height 25
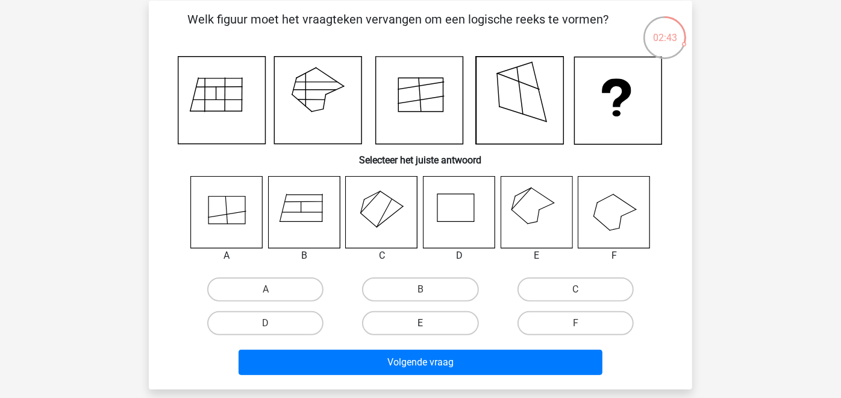
click at [394, 316] on label "E" at bounding box center [420, 323] width 116 height 24
click at [421, 323] on input "E" at bounding box center [425, 327] width 8 height 8
radio input "true"
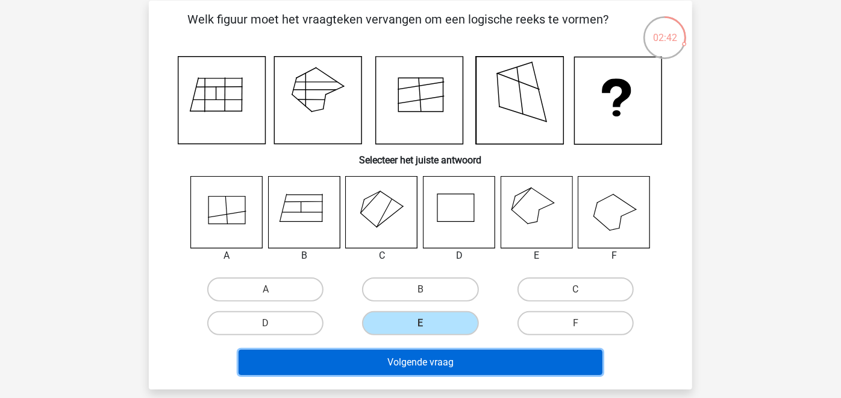
click at [399, 363] on button "Volgende vraag" at bounding box center [421, 362] width 365 height 25
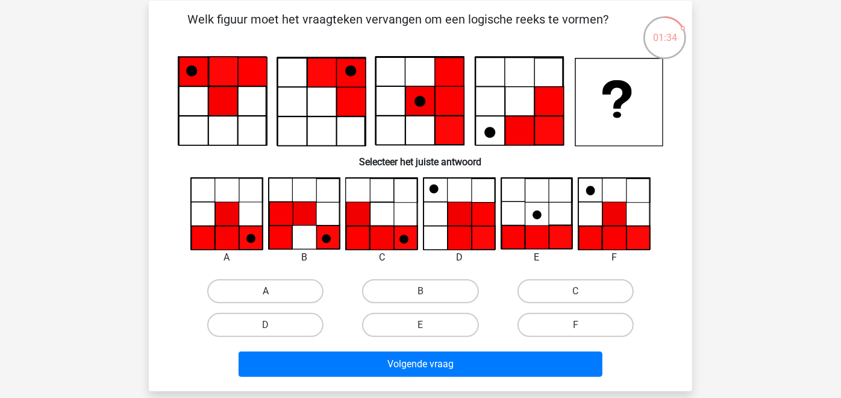
click at [253, 284] on label "A" at bounding box center [265, 291] width 116 height 24
click at [266, 291] on input "A" at bounding box center [270, 295] width 8 height 8
radio input "true"
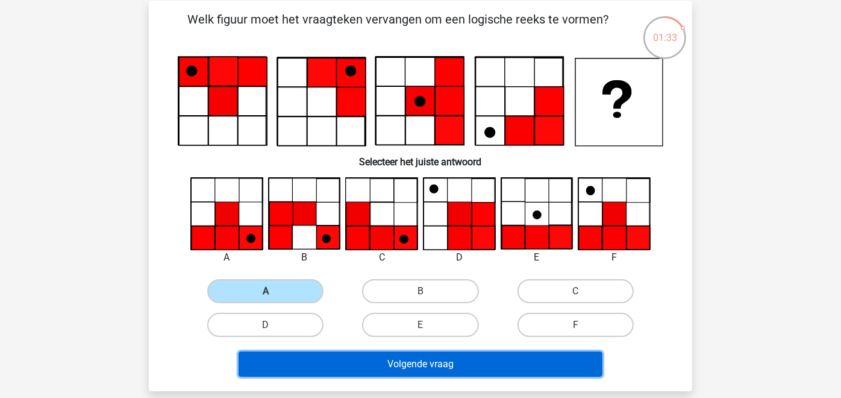
click at [351, 357] on button "Volgende vraag" at bounding box center [421, 363] width 365 height 25
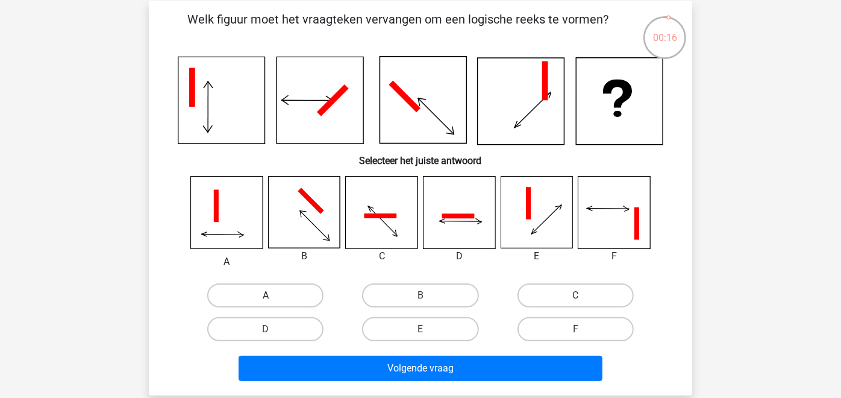
click at [269, 292] on label "A" at bounding box center [265, 295] width 116 height 24
click at [269, 295] on input "A" at bounding box center [270, 299] width 8 height 8
radio input "true"
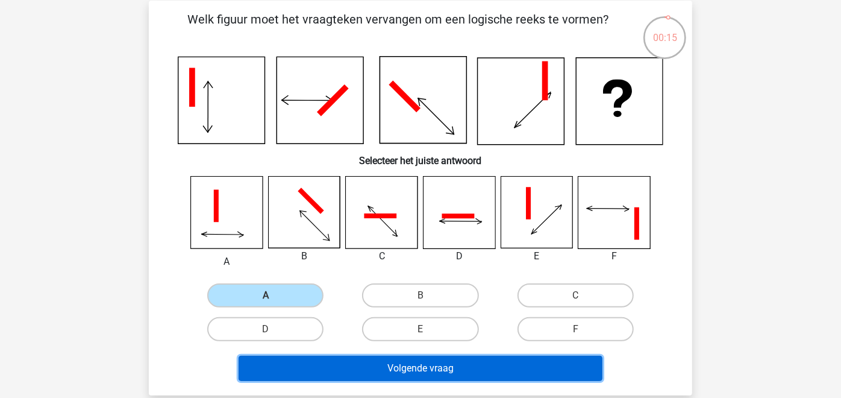
click at [329, 369] on button "Volgende vraag" at bounding box center [421, 368] width 365 height 25
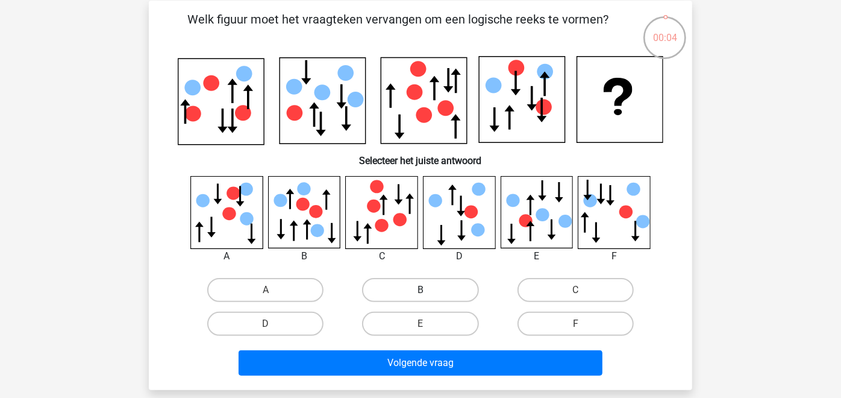
click at [454, 289] on label "B" at bounding box center [420, 290] width 116 height 24
click at [428, 290] on input "B" at bounding box center [425, 294] width 8 height 8
radio input "true"
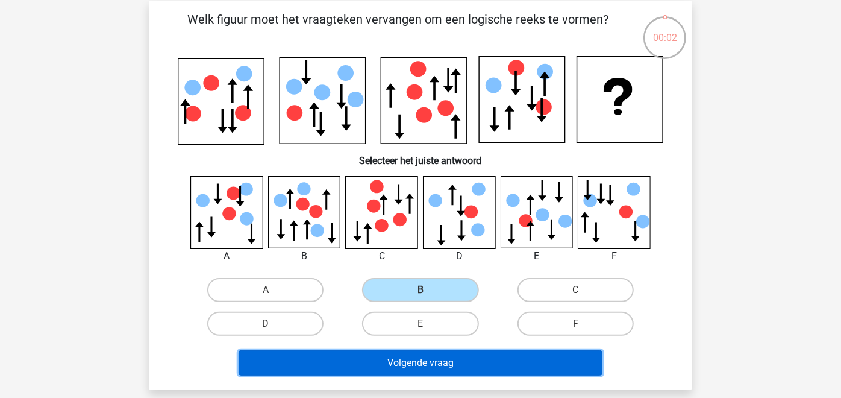
click at [441, 365] on button "Volgende vraag" at bounding box center [421, 362] width 365 height 25
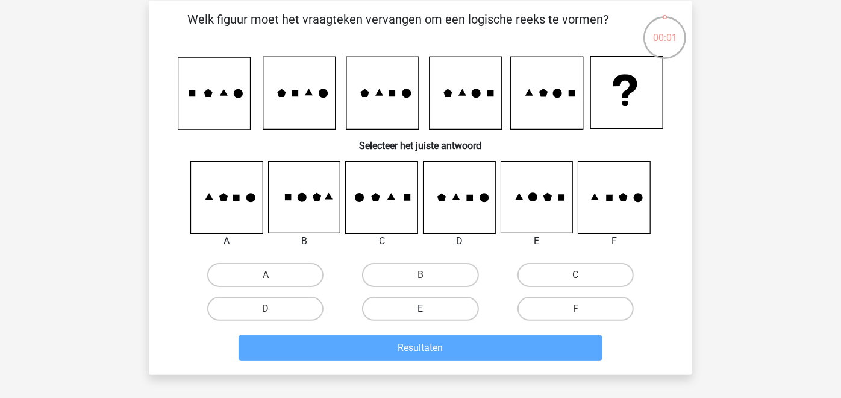
click at [434, 307] on label "E" at bounding box center [420, 308] width 116 height 24
click at [428, 309] on input "E" at bounding box center [425, 313] width 8 height 8
radio input "true"
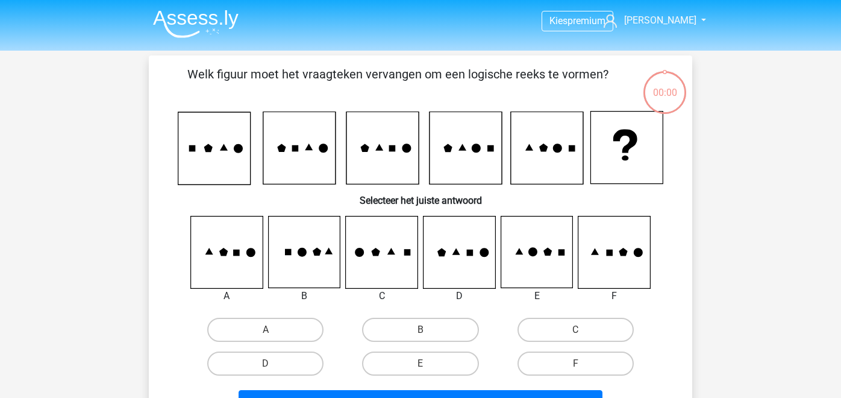
scroll to position [55, 0]
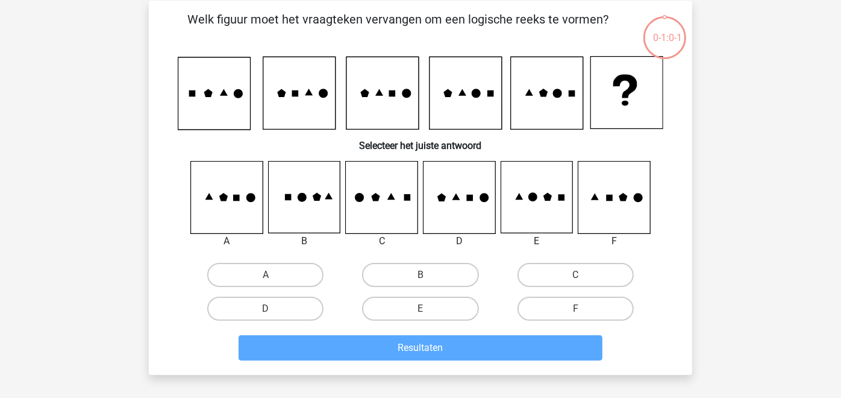
drag, startPoint x: 444, startPoint y: 308, endPoint x: 442, endPoint y: 333, distance: 24.8
click at [445, 308] on label "E" at bounding box center [420, 308] width 116 height 24
click at [428, 309] on input "E" at bounding box center [425, 313] width 8 height 8
radio input "true"
